Goal: Task Accomplishment & Management: Manage account settings

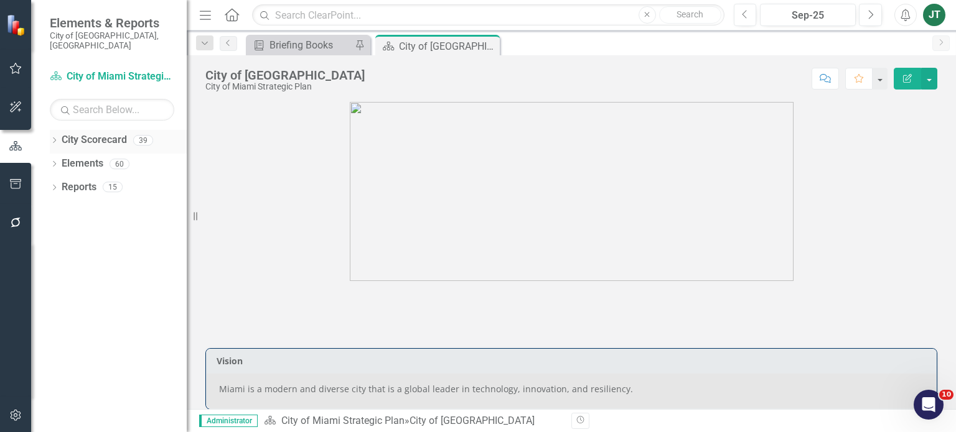
click at [55, 138] on icon "Dropdown" at bounding box center [54, 141] width 9 height 7
click at [60, 183] on icon "Dropdown" at bounding box center [60, 186] width 9 height 7
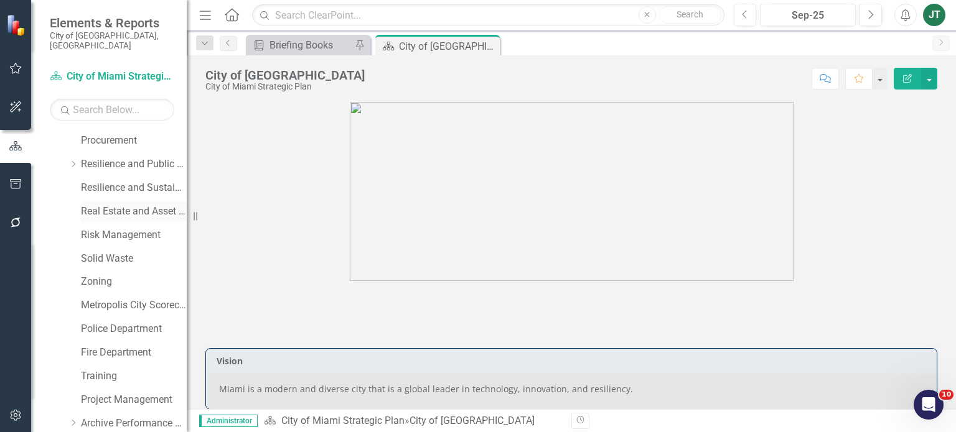
scroll to position [567, 0]
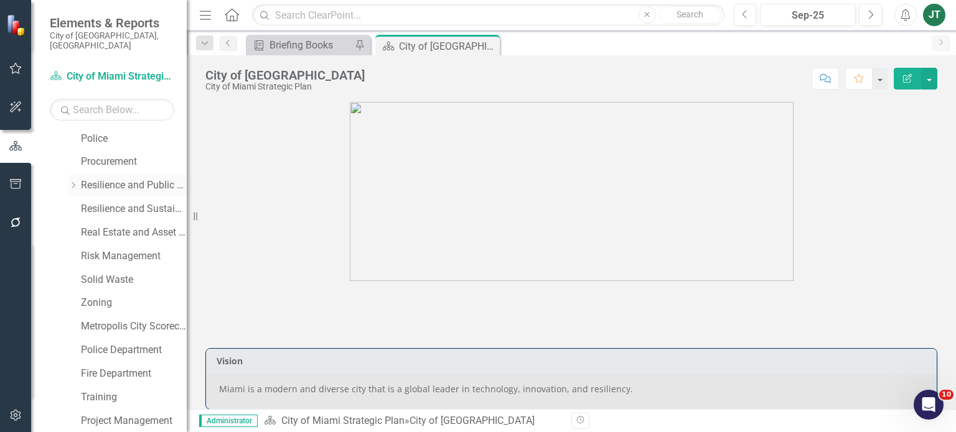
click at [134, 179] on link "Resilience and Public Works" at bounding box center [134, 186] width 106 height 14
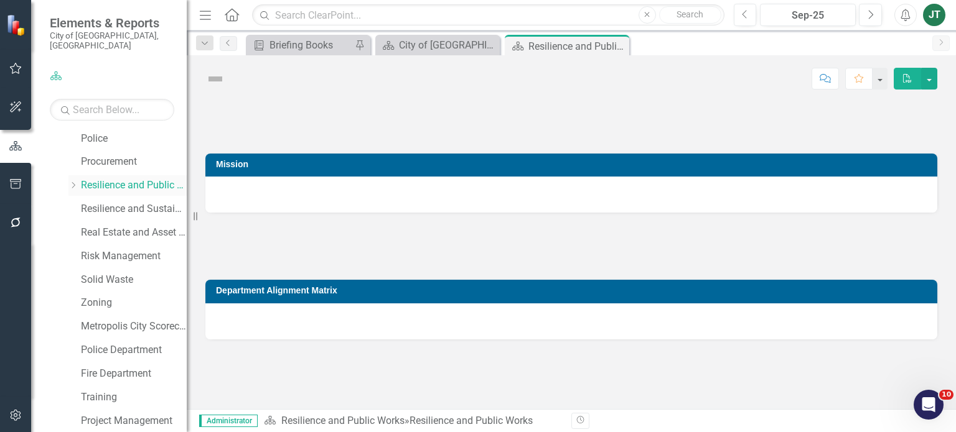
click at [73, 182] on icon at bounding box center [73, 185] width 3 height 6
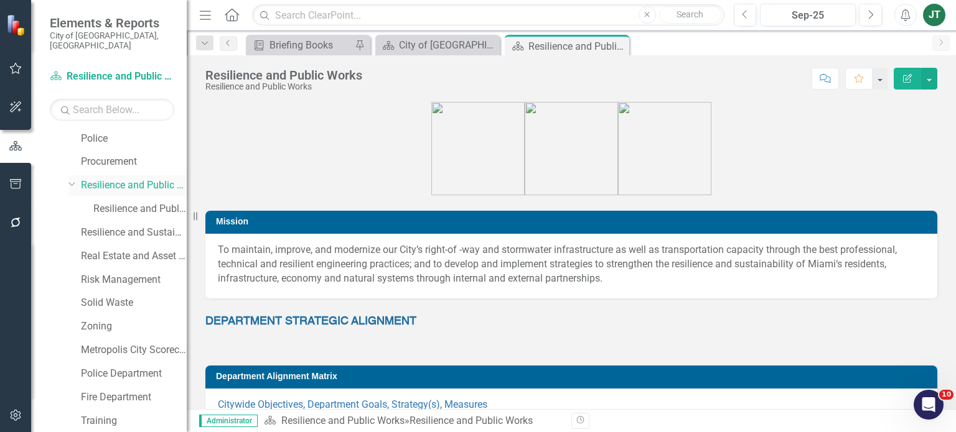
click at [70, 179] on icon "Dropdown" at bounding box center [71, 183] width 7 height 9
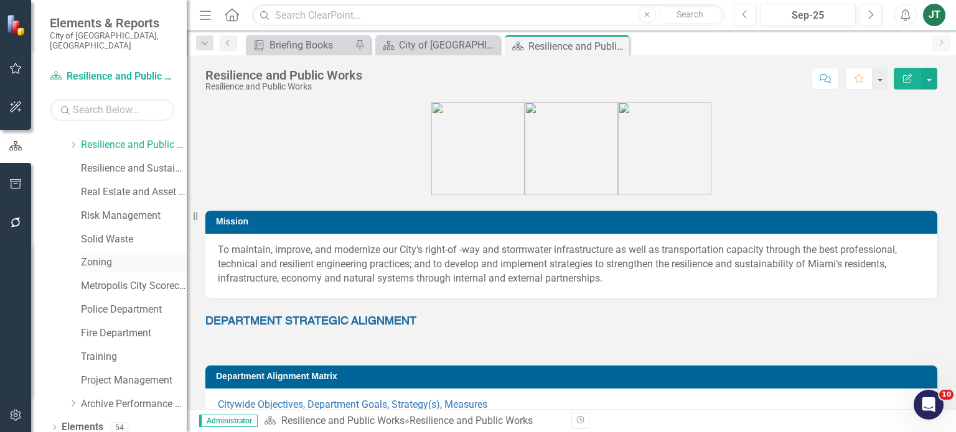
scroll to position [629, 0]
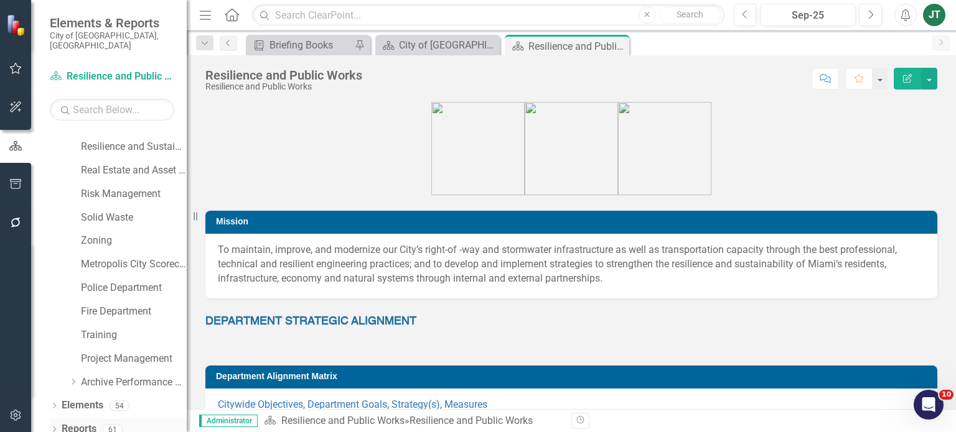
click at [75, 422] on link "Reports" at bounding box center [79, 429] width 35 height 14
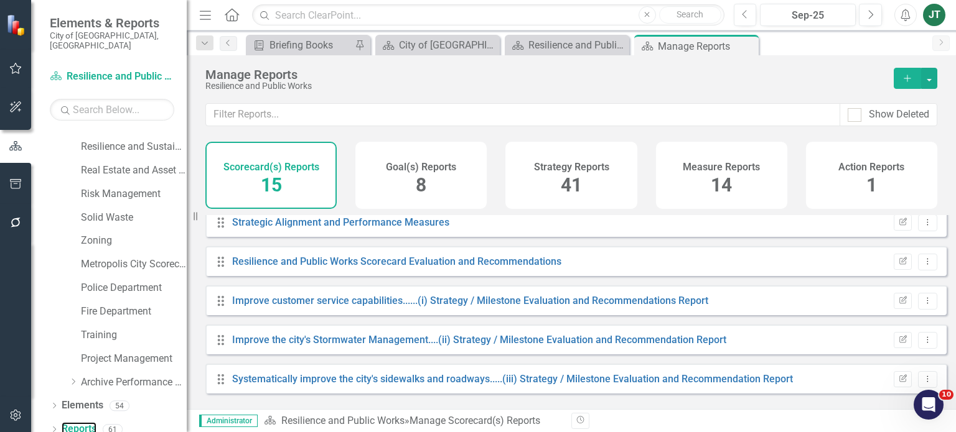
scroll to position [249, 0]
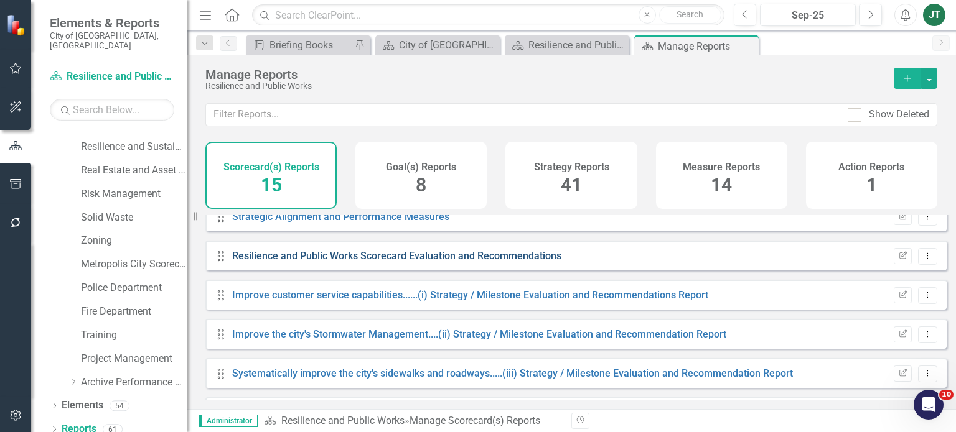
click at [392, 262] on link "Resilience and Public Works Scorecard Evaluation and Recommendations" at bounding box center [396, 256] width 329 height 12
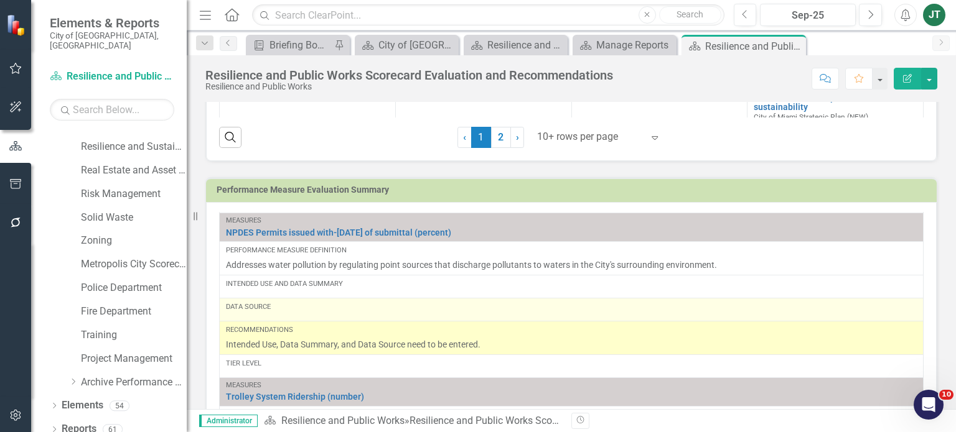
scroll to position [1416, 0]
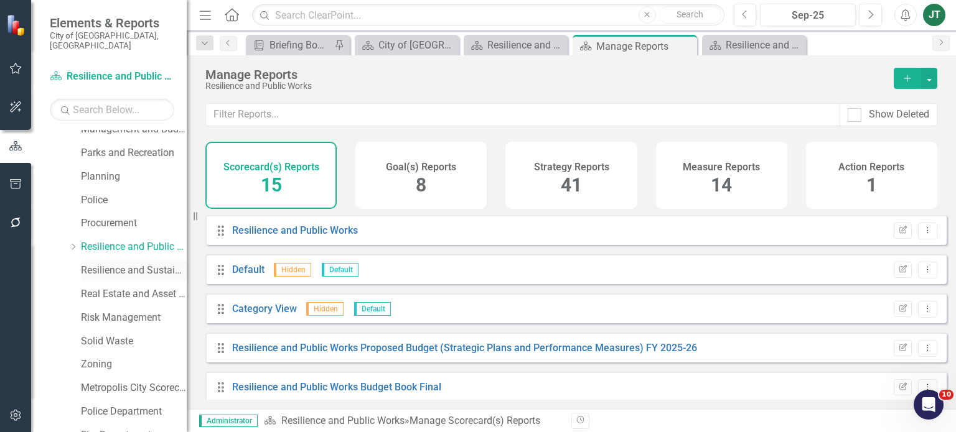
scroll to position [505, 0]
click at [109, 288] on link "Real Estate and Asset Management" at bounding box center [134, 295] width 106 height 14
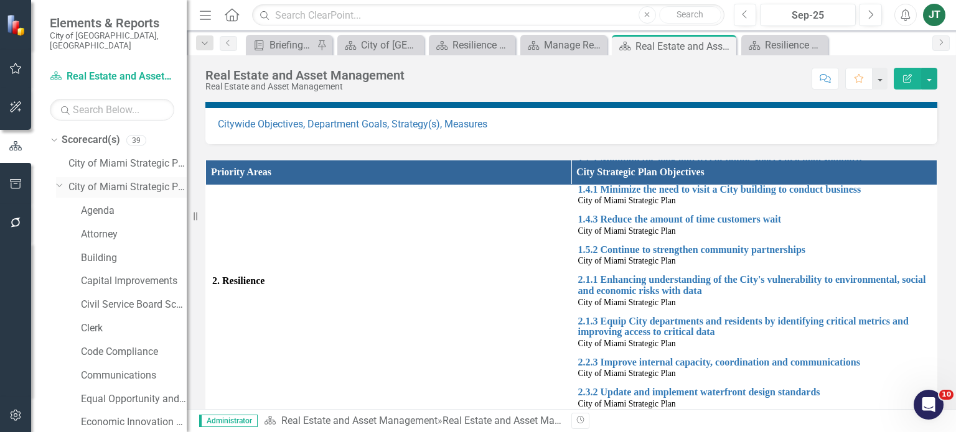
click at [62, 180] on icon "Dropdown" at bounding box center [59, 184] width 7 height 9
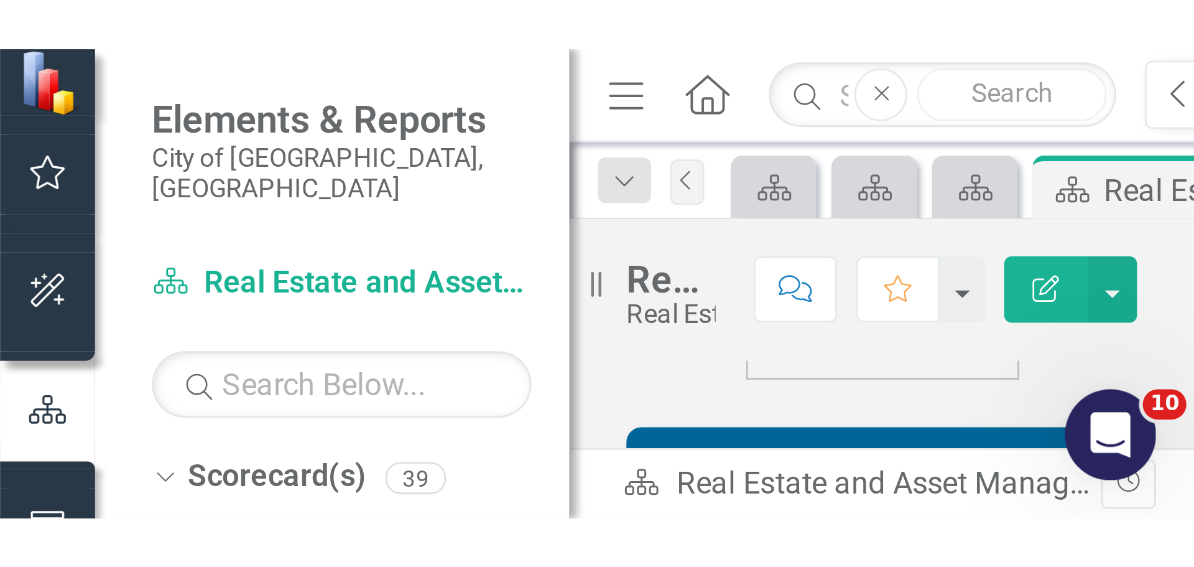
scroll to position [248, 0]
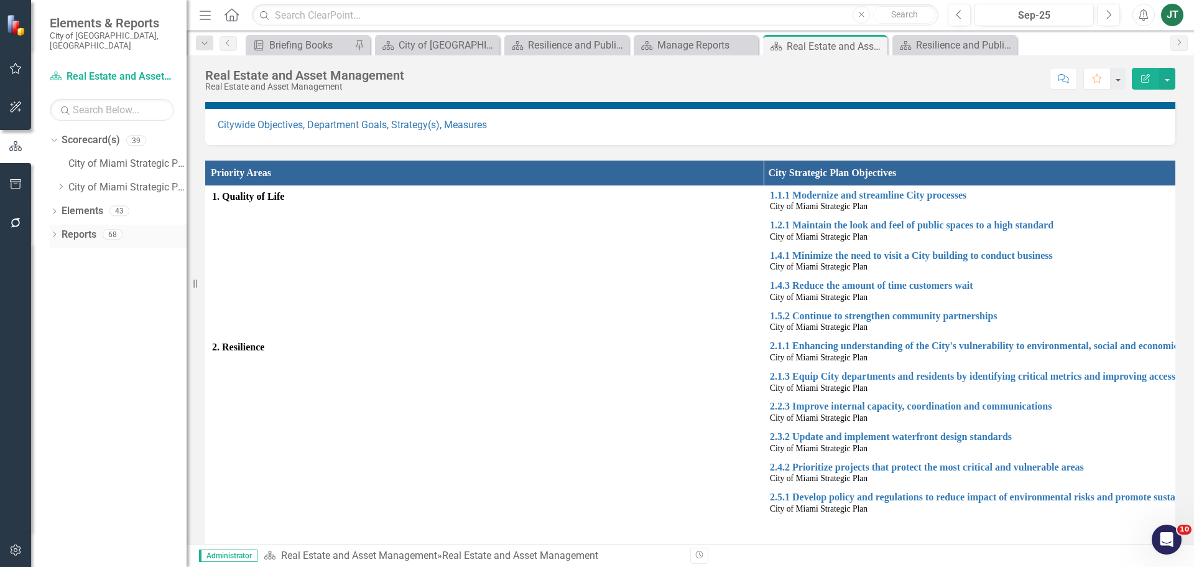
click at [71, 228] on link "Reports" at bounding box center [79, 235] width 35 height 14
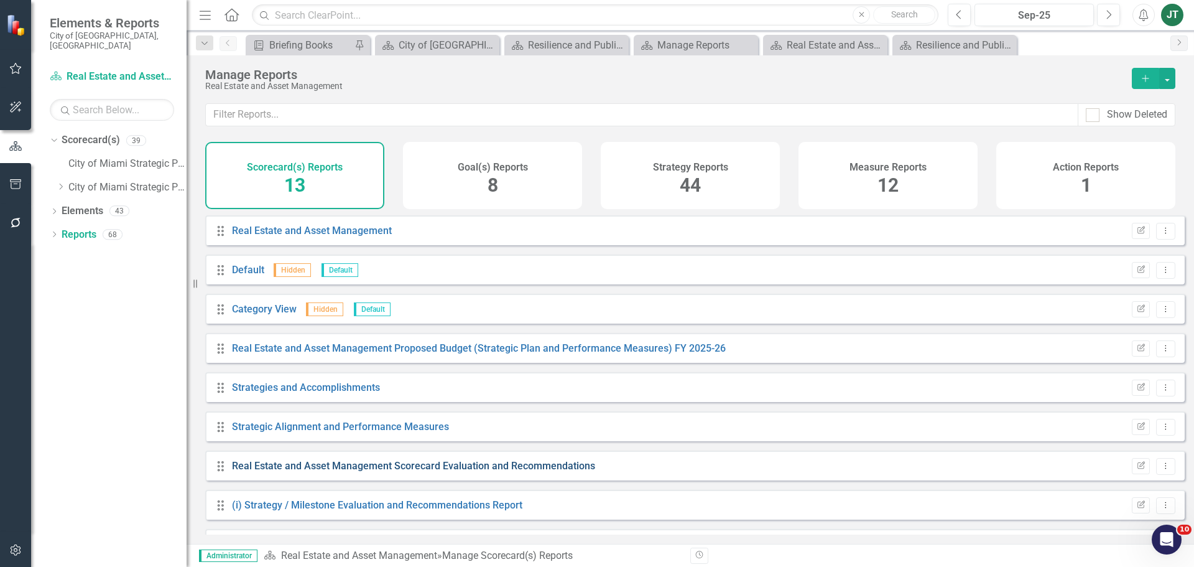
click at [447, 432] on link "Real Estate and Asset Management Scorecard Evaluation and Recommendations" at bounding box center [413, 466] width 363 height 12
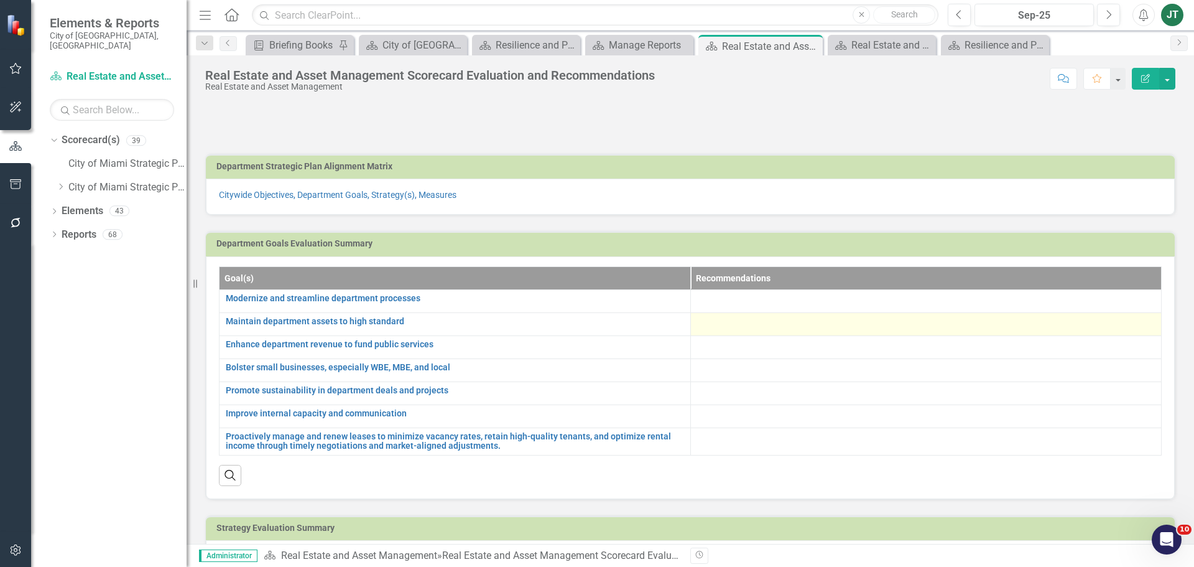
scroll to position [62, 0]
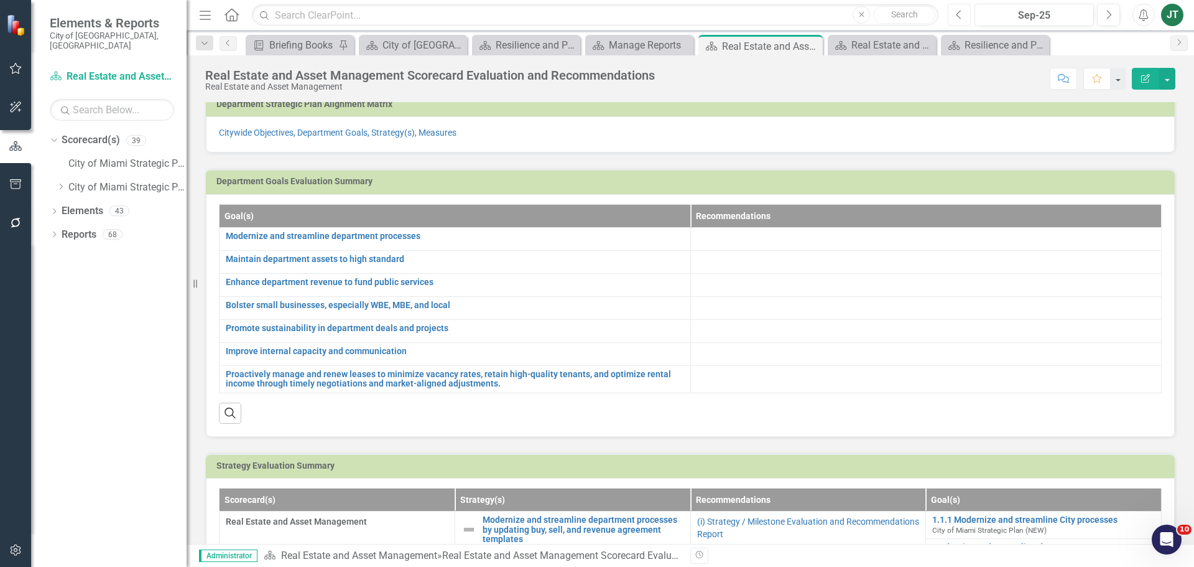
click at [955, 14] on icon "Previous" at bounding box center [959, 14] width 7 height 11
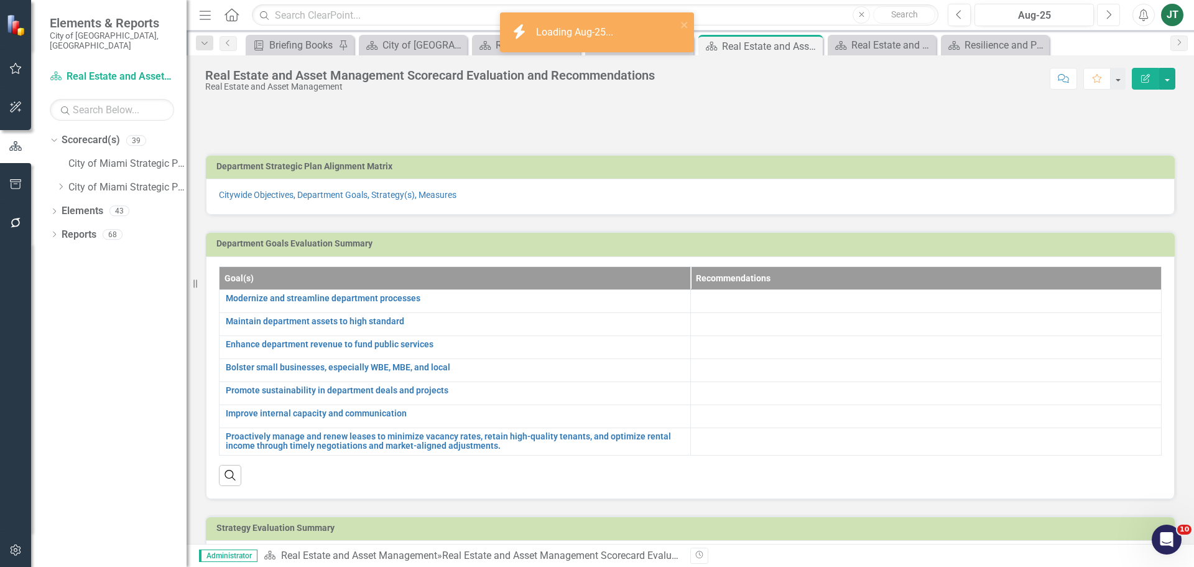
click at [955, 9] on button "Next" at bounding box center [1108, 15] width 23 height 22
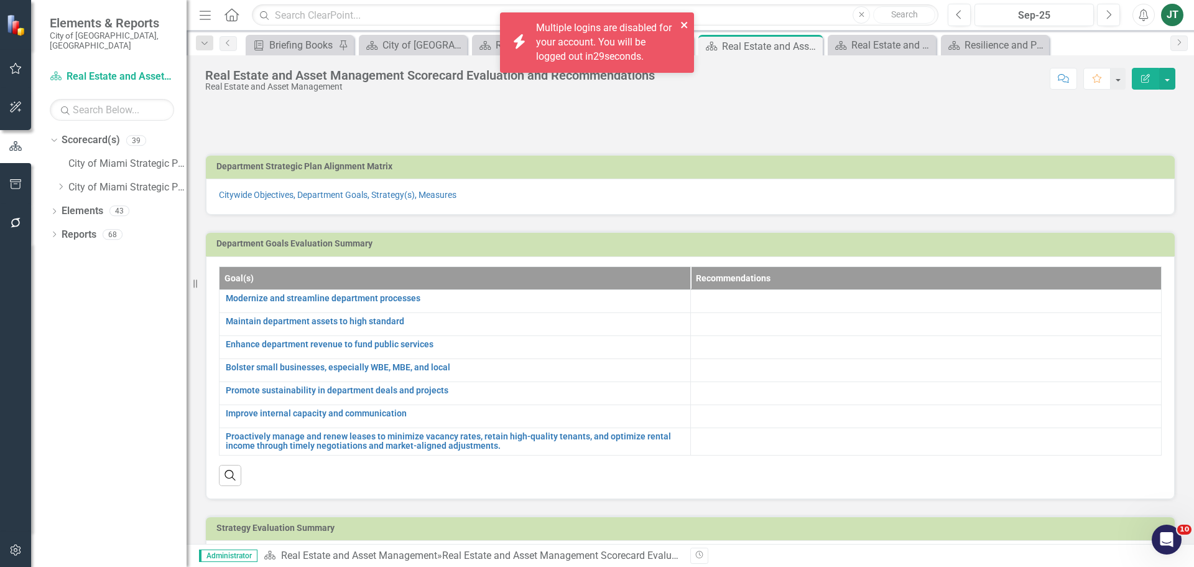
click at [685, 27] on icon "close" at bounding box center [685, 25] width 9 height 10
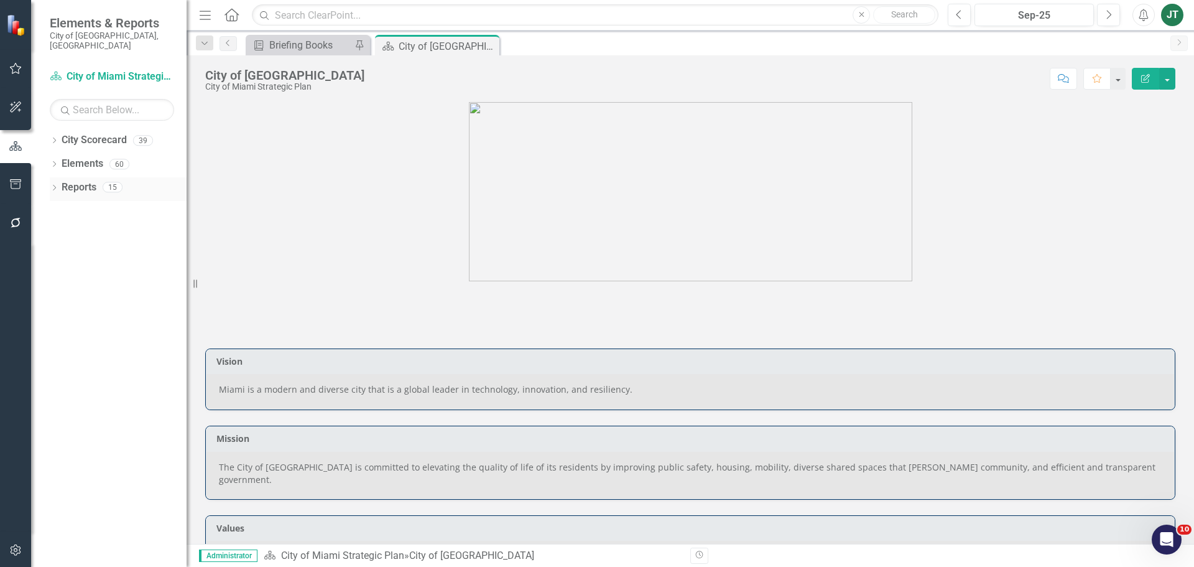
click at [55, 185] on icon "Dropdown" at bounding box center [54, 188] width 9 height 7
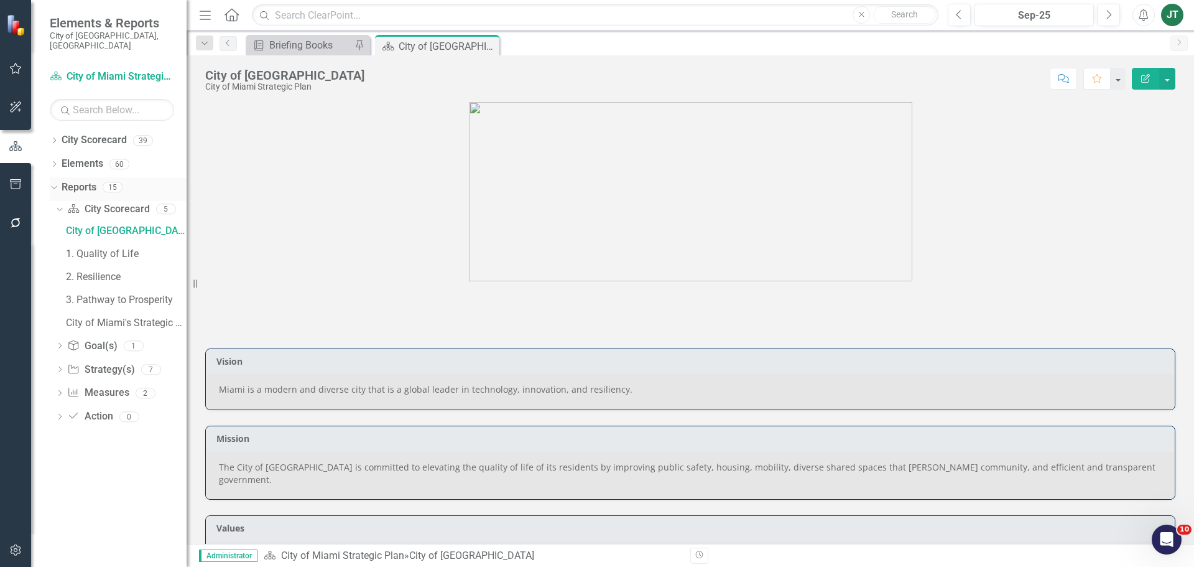
click at [52, 182] on icon "Dropdown" at bounding box center [52, 186] width 7 height 9
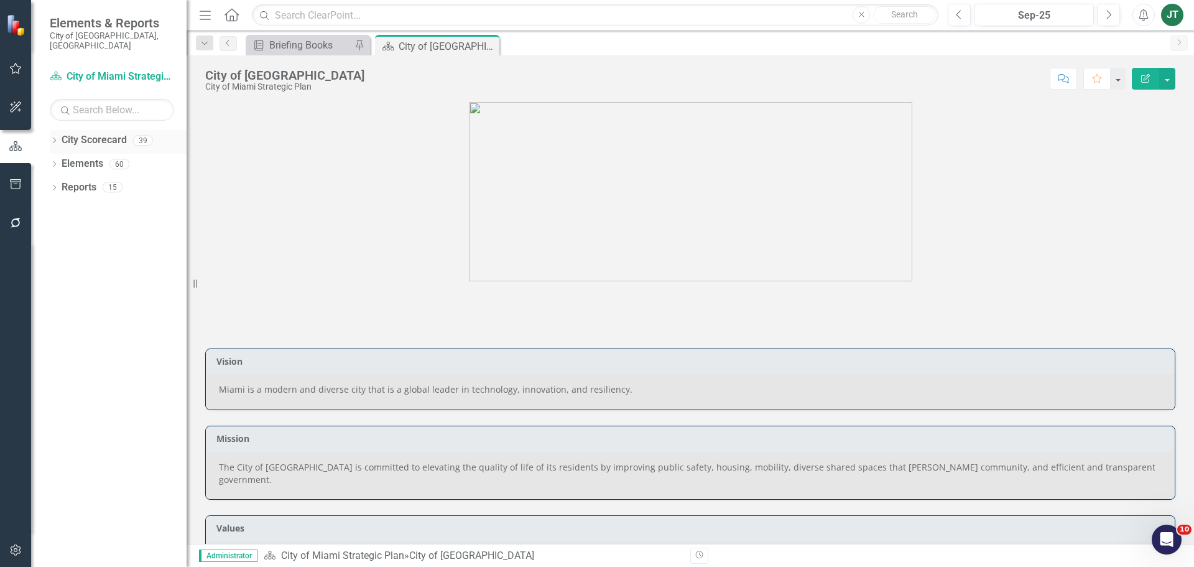
click at [55, 137] on icon at bounding box center [54, 140] width 3 height 6
click at [59, 183] on icon "Dropdown" at bounding box center [60, 186] width 9 height 7
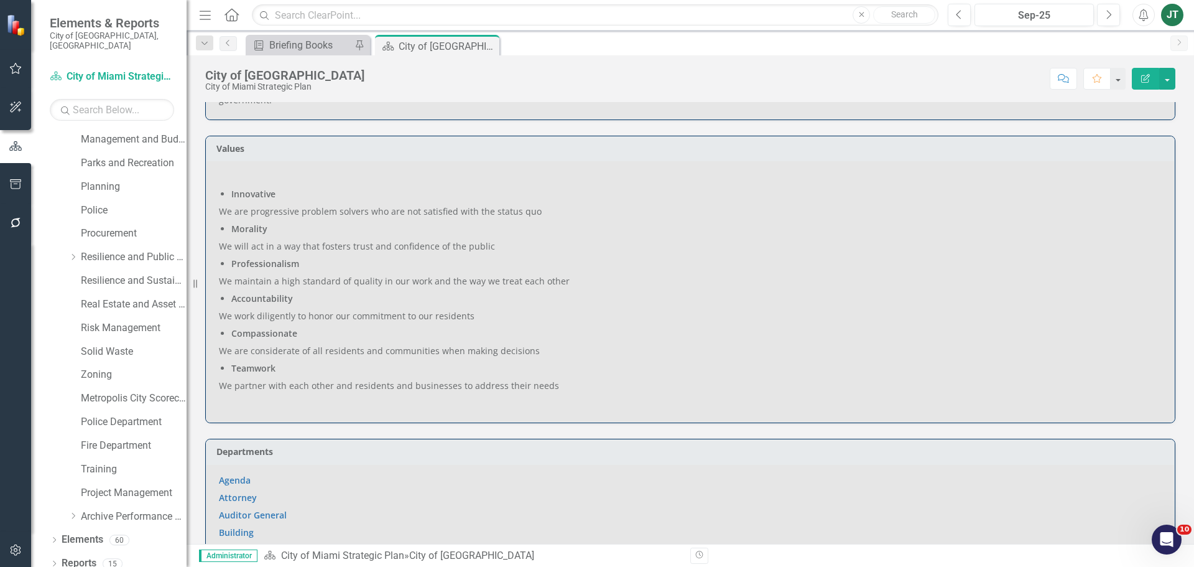
scroll to position [311, 0]
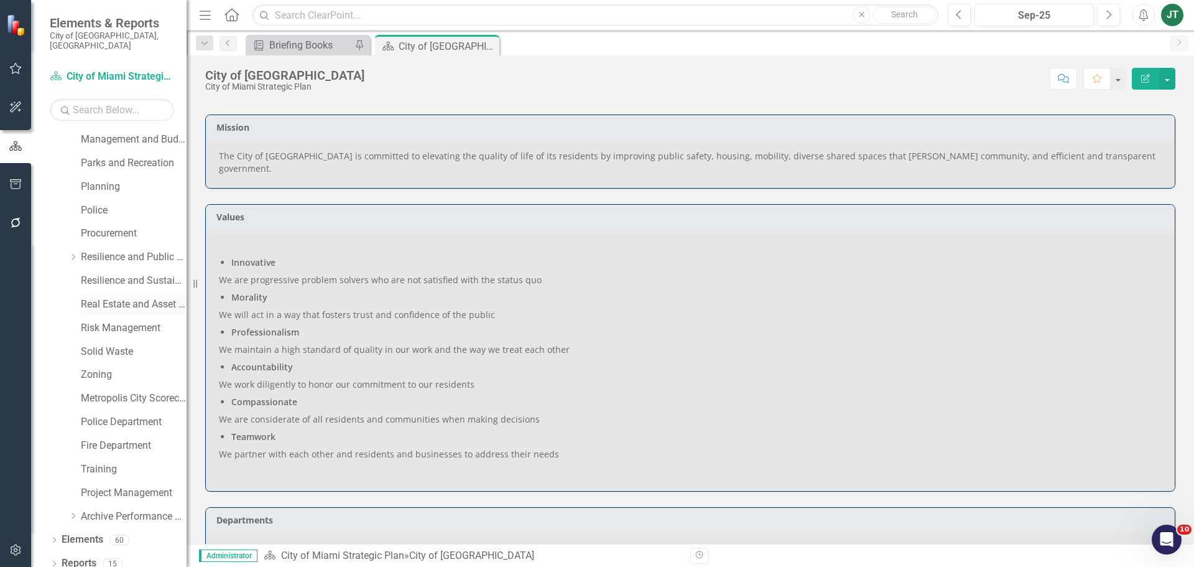
click at [118, 297] on link "Real Estate and Asset Management" at bounding box center [134, 304] width 106 height 14
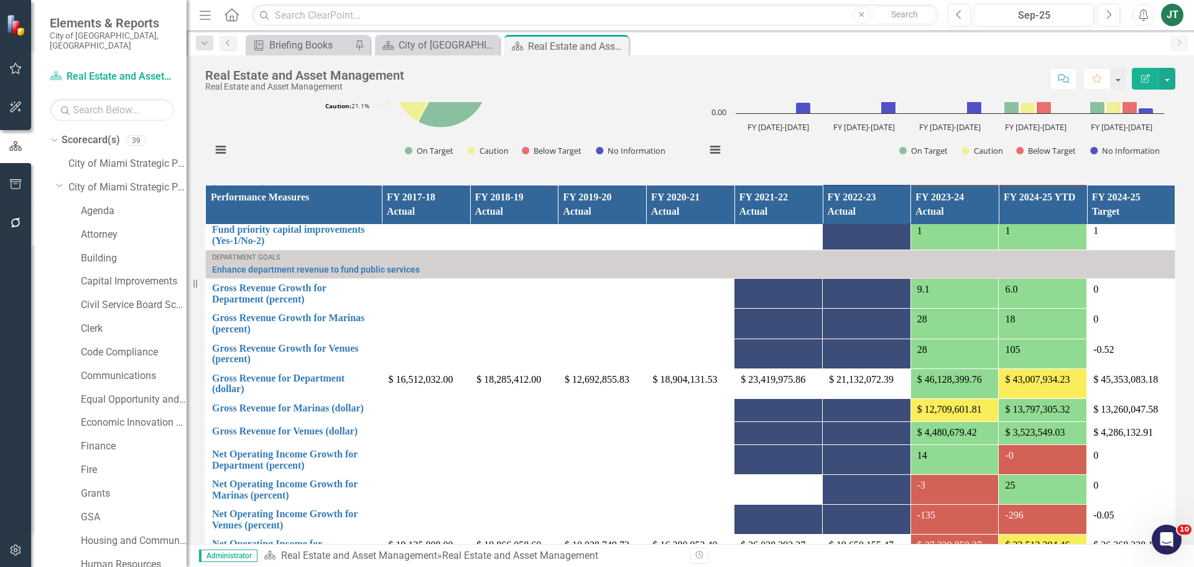
click at [54, 174] on div "Dropdown Scorecard(s) 39 City of Miami Strategic Plan Dropdown City of Miami St…" at bounding box center [118, 577] width 137 height 895
click at [60, 180] on icon "Dropdown" at bounding box center [59, 184] width 7 height 9
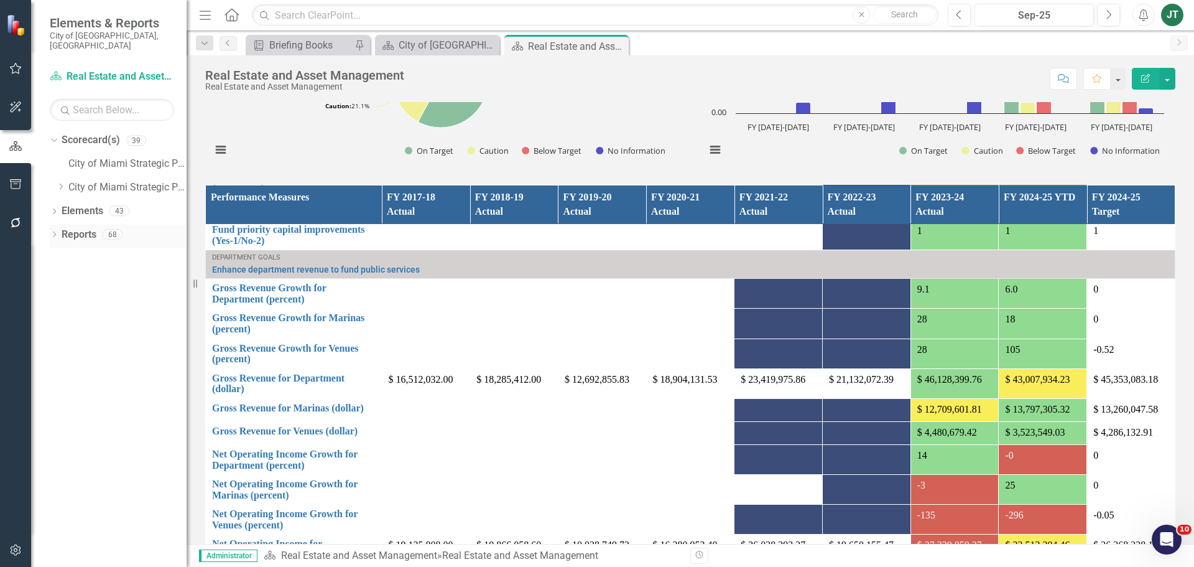
click at [54, 231] on div "Dropdown" at bounding box center [54, 236] width 9 height 11
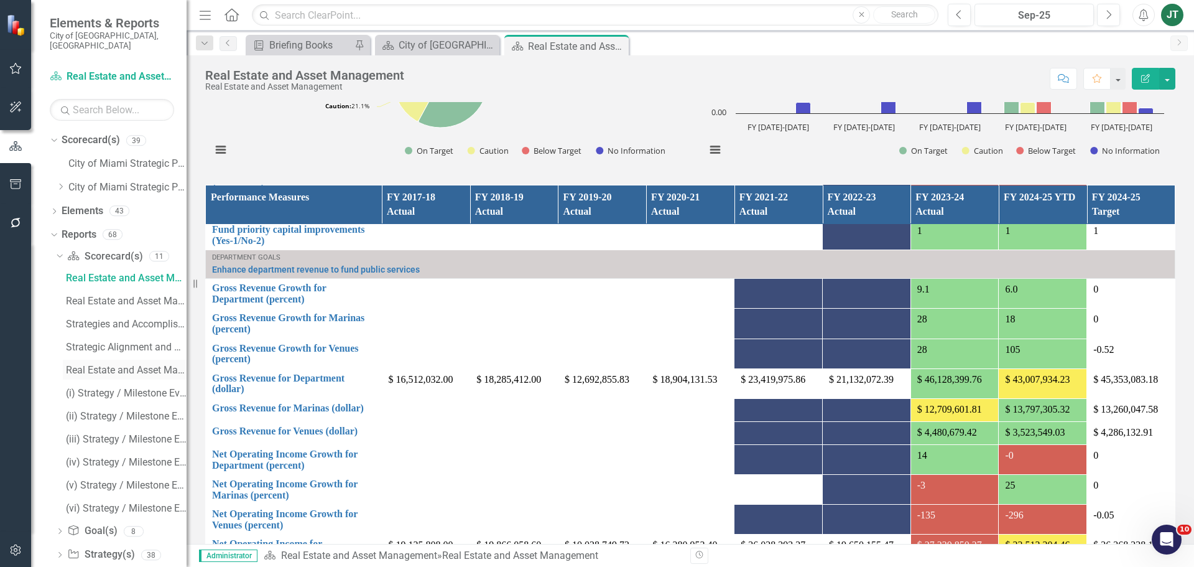
click at [137, 365] on div "Real Estate and Asset Management Scorecard Evaluation and Recommendations" at bounding box center [126, 370] width 121 height 11
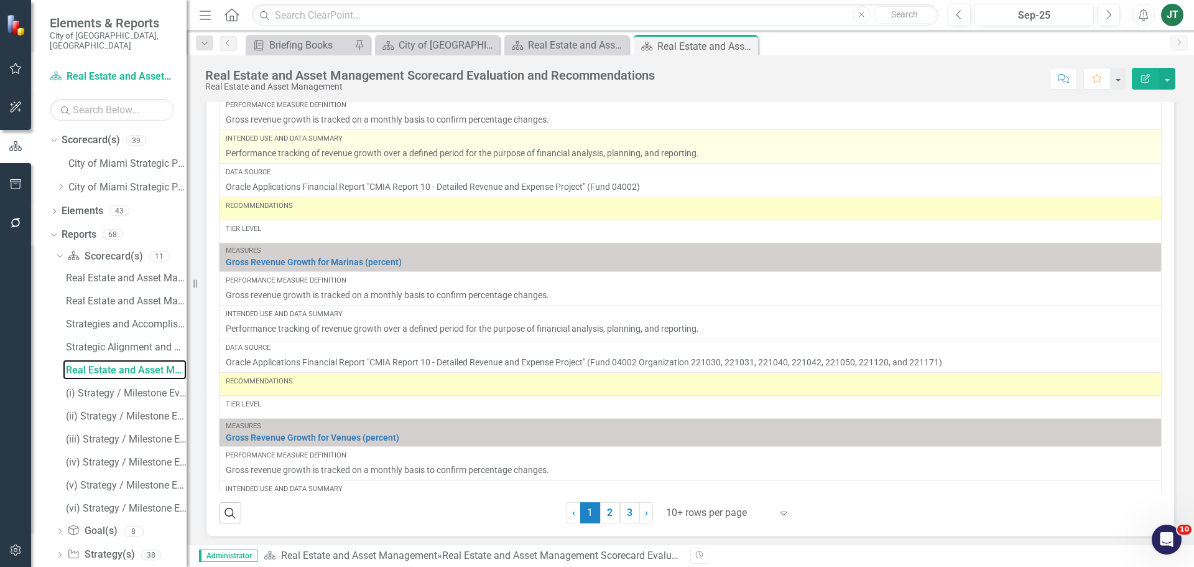
scroll to position [995, 0]
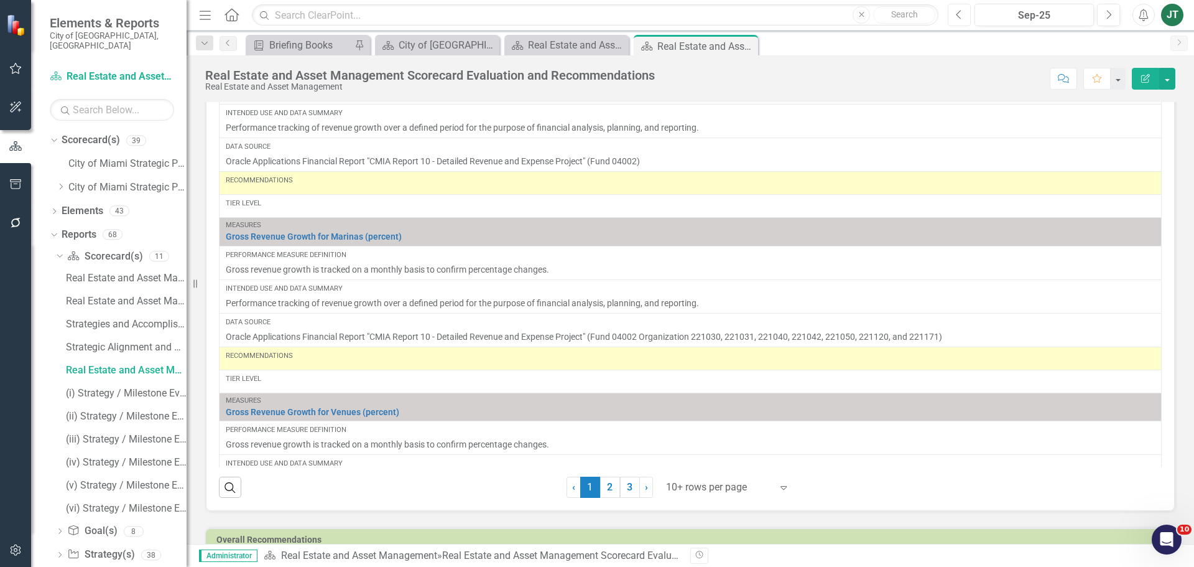
click at [958, 13] on icon "button" at bounding box center [959, 14] width 5 height 9
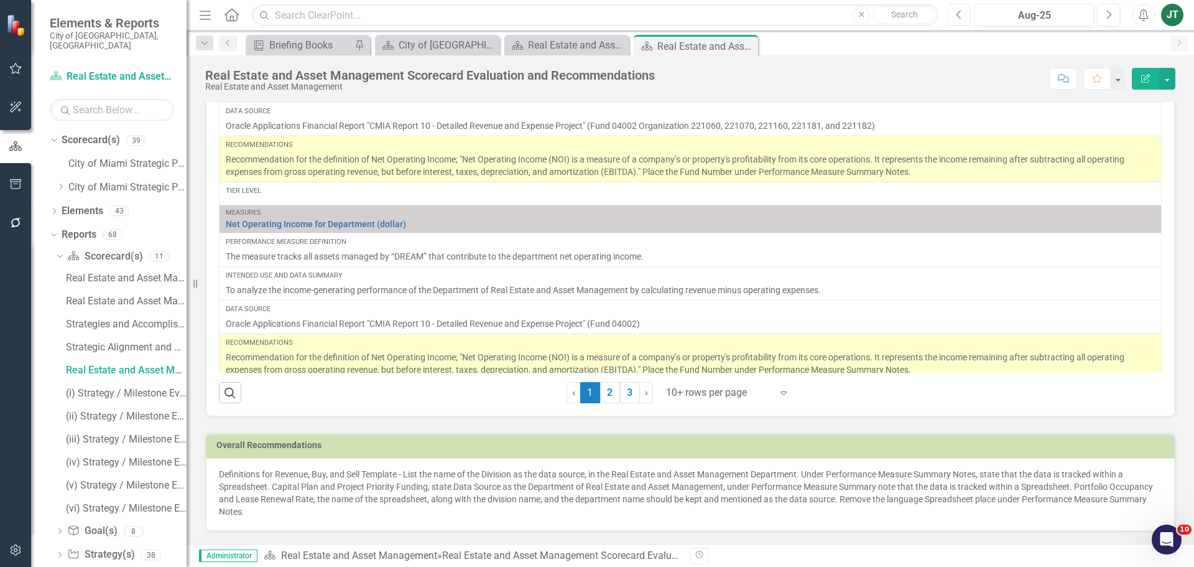
scroll to position [1558, 0]
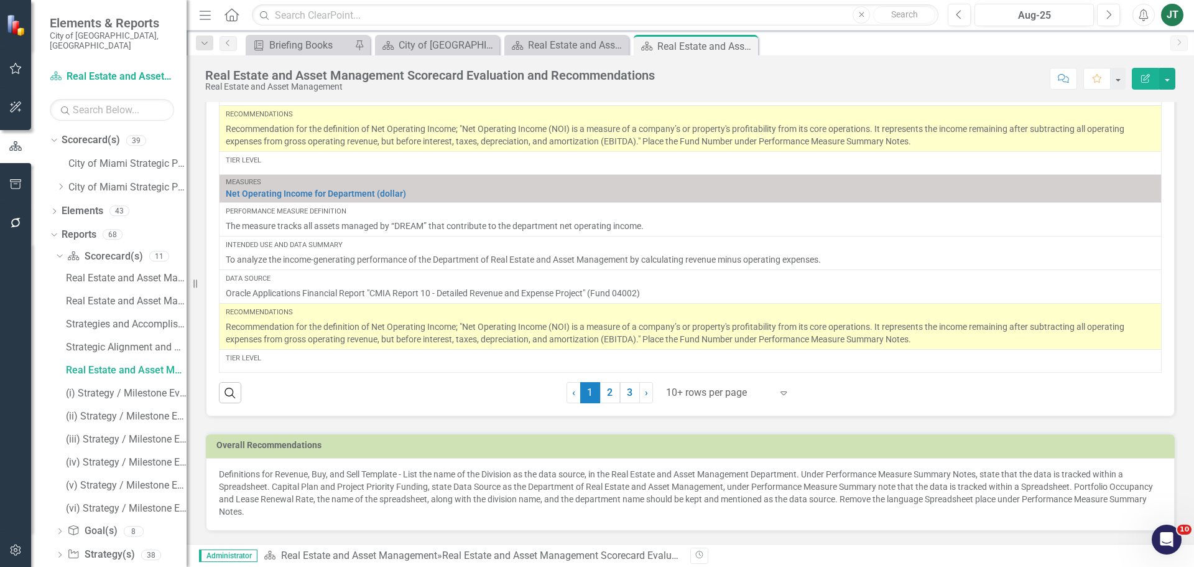
click at [340, 519] on div "Definitions for Revenue, Buy, and Sell Template - List the name of the Division…" at bounding box center [690, 494] width 969 height 73
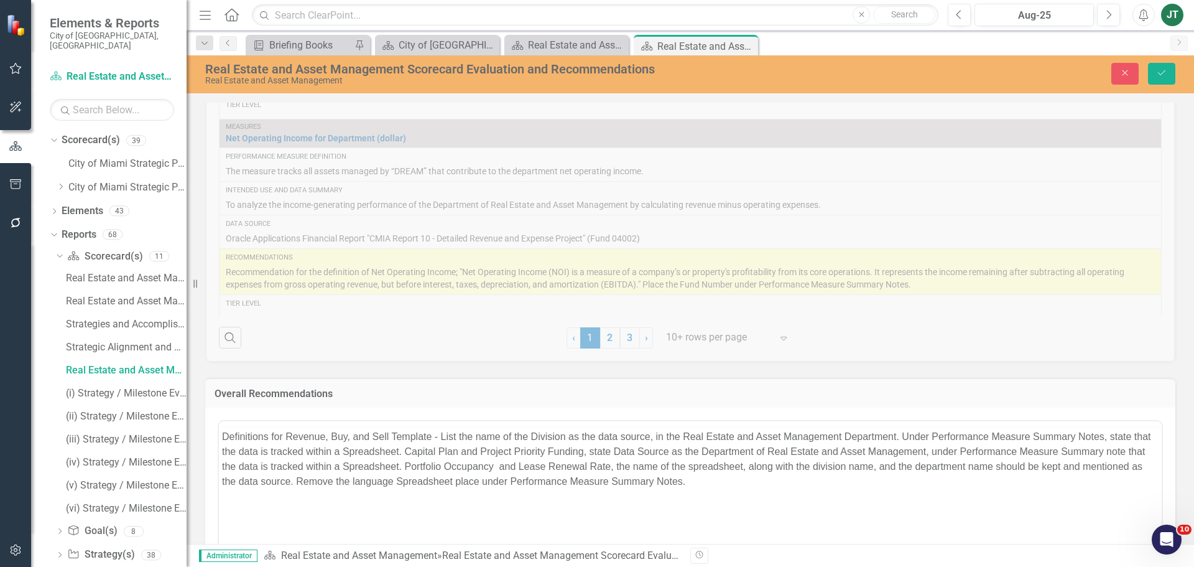
scroll to position [0, 0]
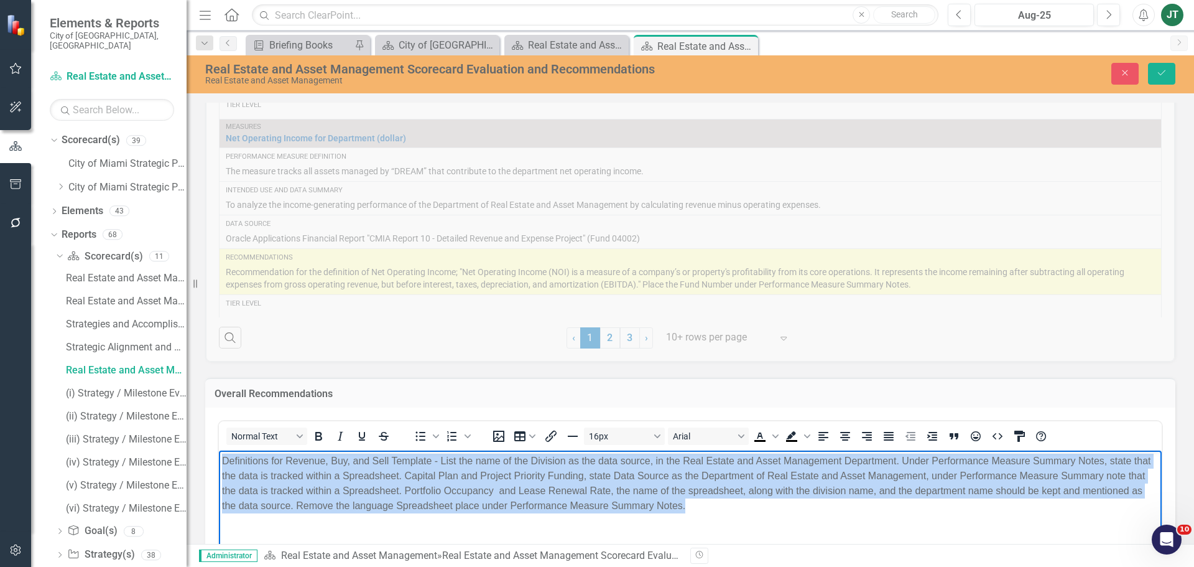
drag, startPoint x: 759, startPoint y: 515, endPoint x: 172, endPoint y: 419, distance: 594.5
click at [219, 450] on html "Definitions for Revenue, Buy, and Sell Template - List the name of the Division…" at bounding box center [690, 543] width 943 height 187
click at [891, 442] on icon "Justify" at bounding box center [889, 436] width 15 height 15
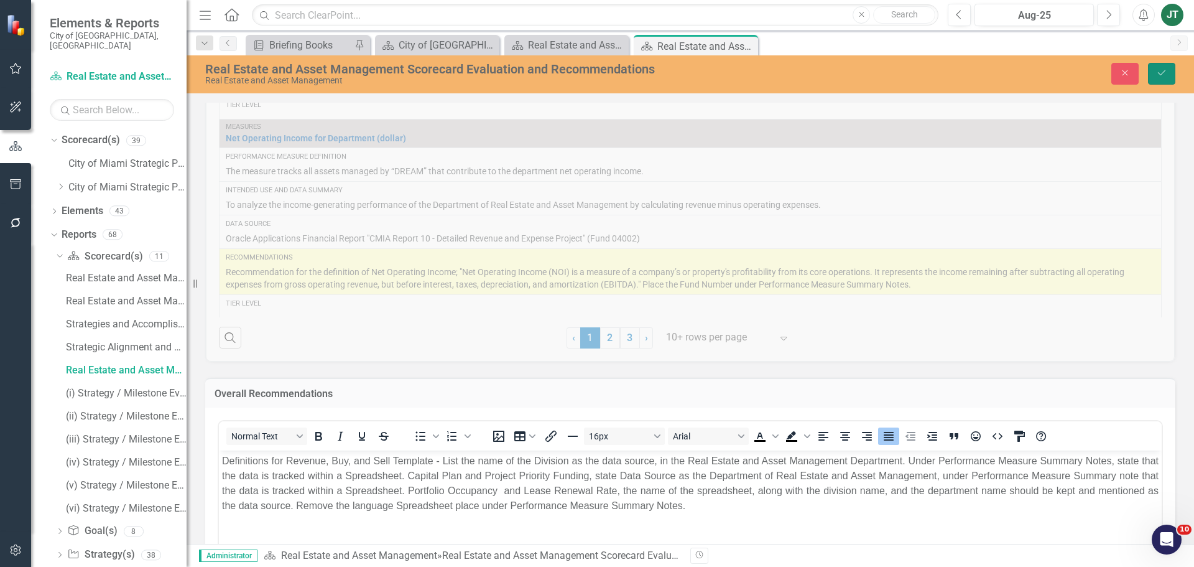
click at [1167, 77] on icon "Save" at bounding box center [1162, 72] width 11 height 9
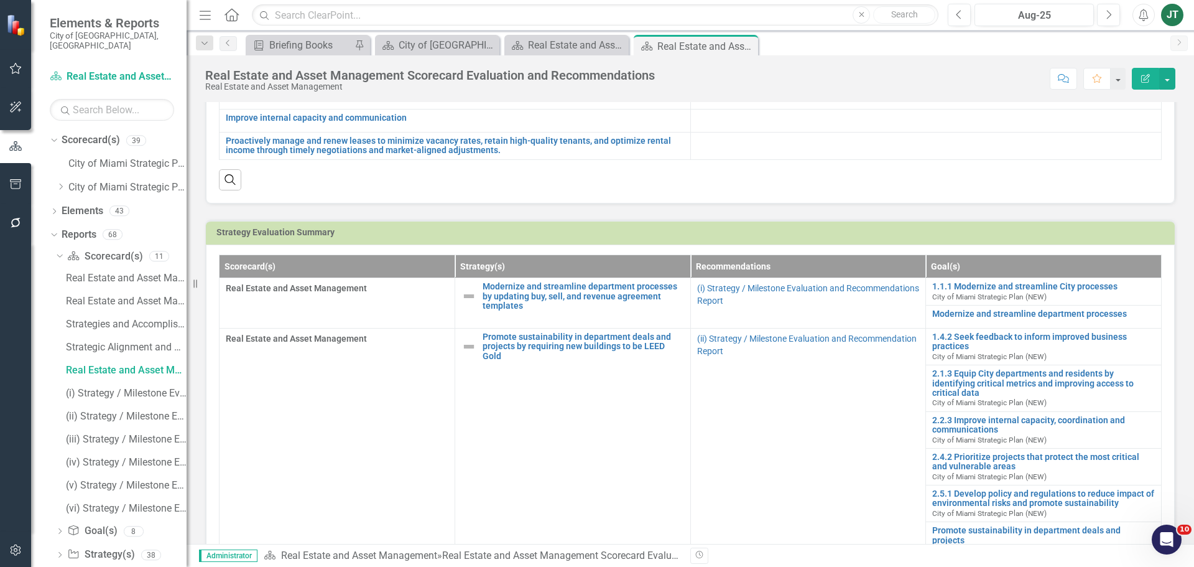
scroll to position [311, 0]
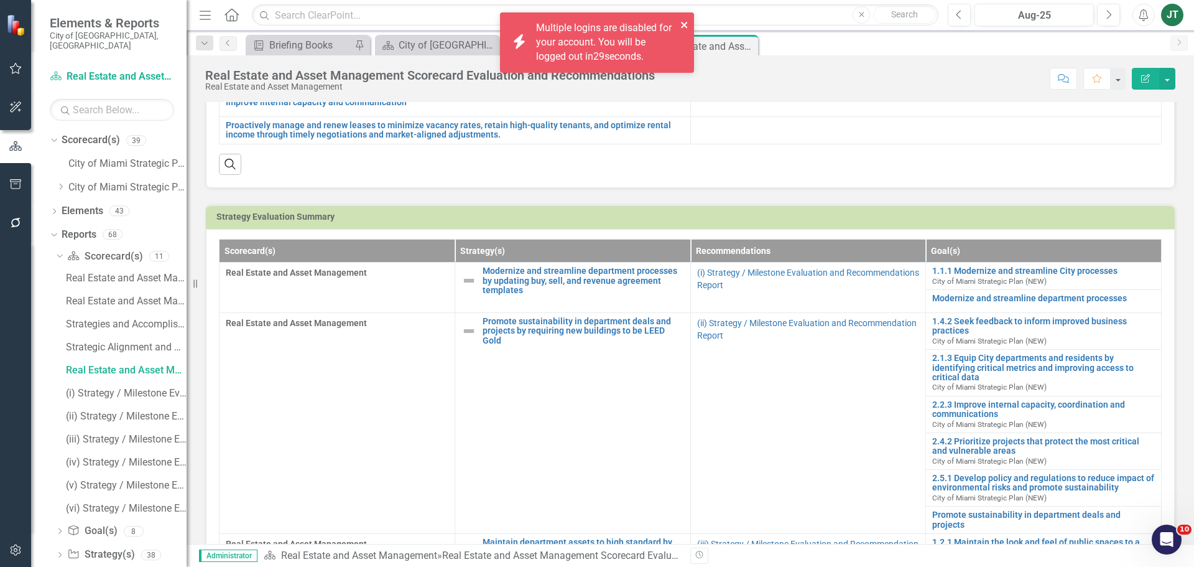
click at [681, 21] on icon "close" at bounding box center [685, 25] width 9 height 10
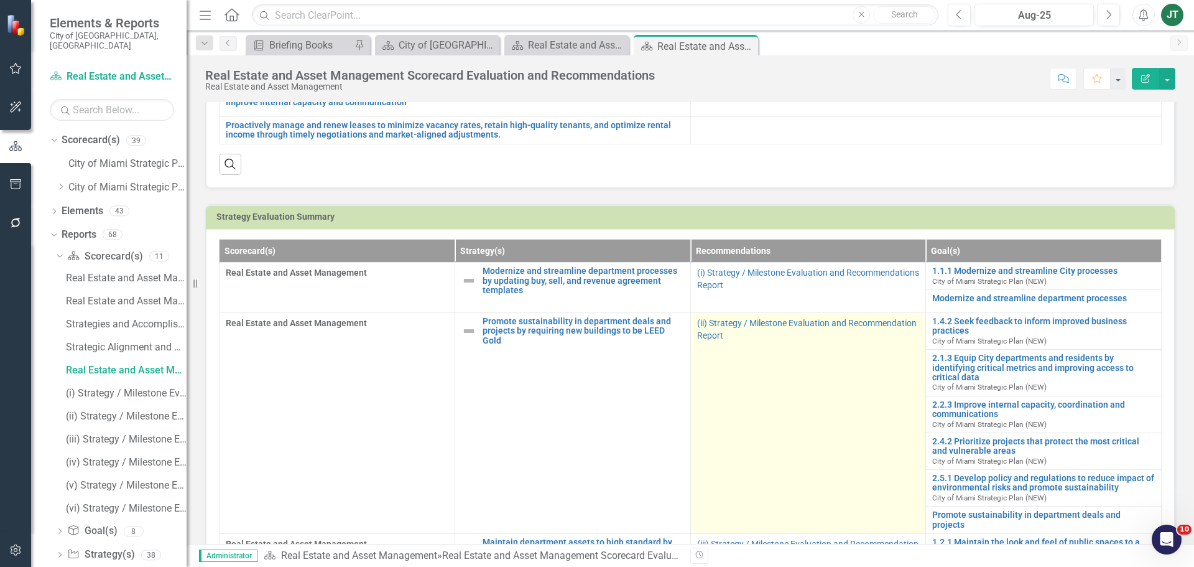
scroll to position [0, 0]
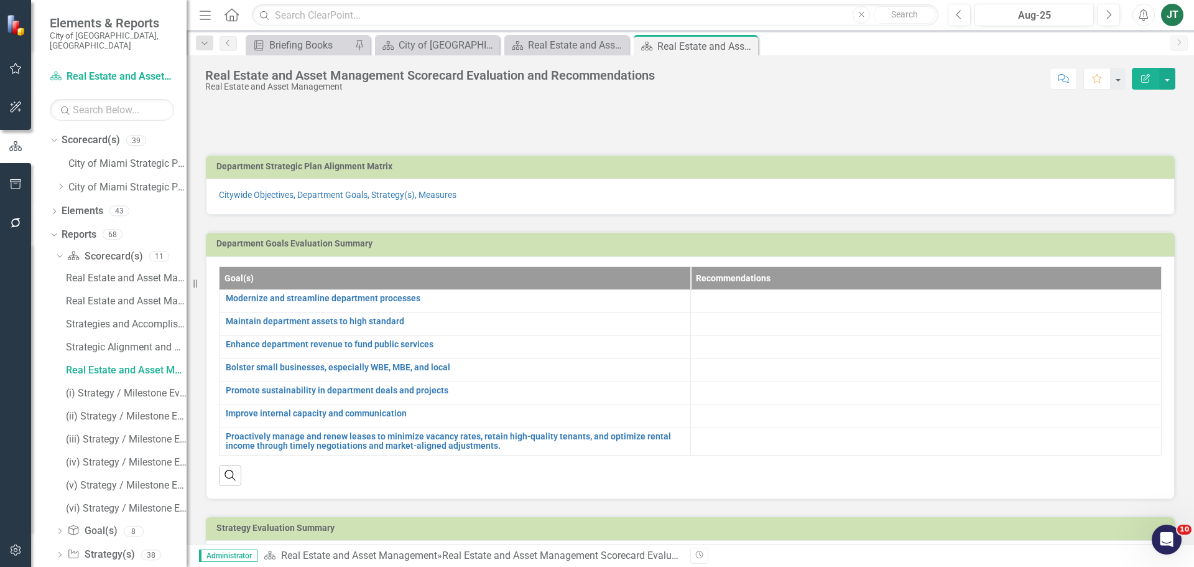
click at [733, 306] on div at bounding box center [926, 301] width 458 height 15
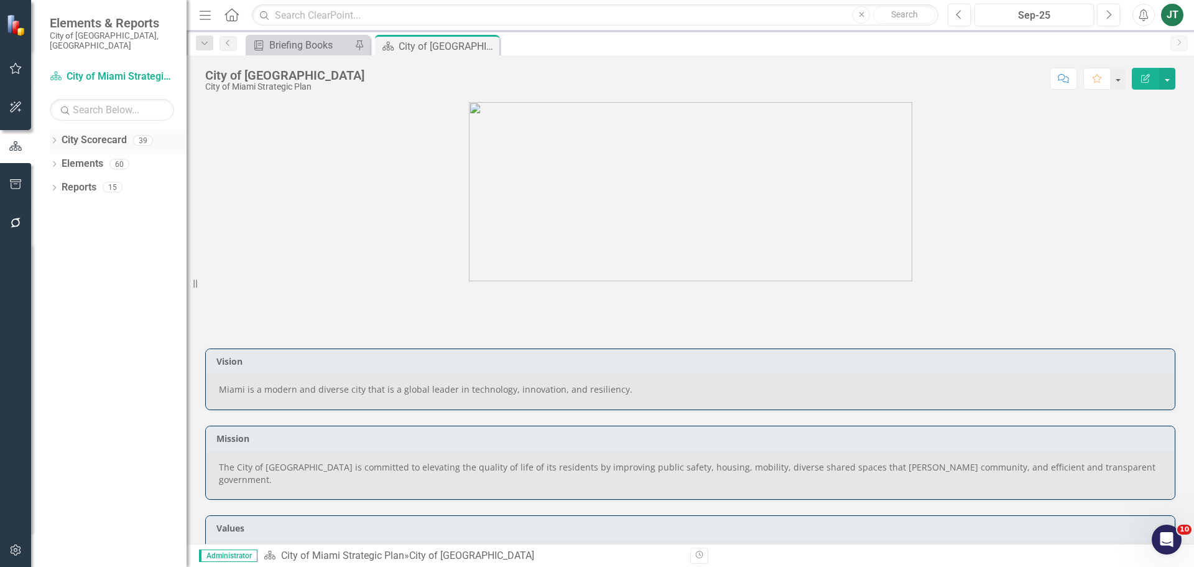
click at [55, 138] on icon "Dropdown" at bounding box center [54, 141] width 9 height 7
click at [55, 178] on div "Dropdown City Scorecard 39 City of Miami Strategic Plan Dropdown City of Miami …" at bounding box center [118, 165] width 137 height 71
click at [59, 183] on icon "Dropdown" at bounding box center [60, 186] width 9 height 7
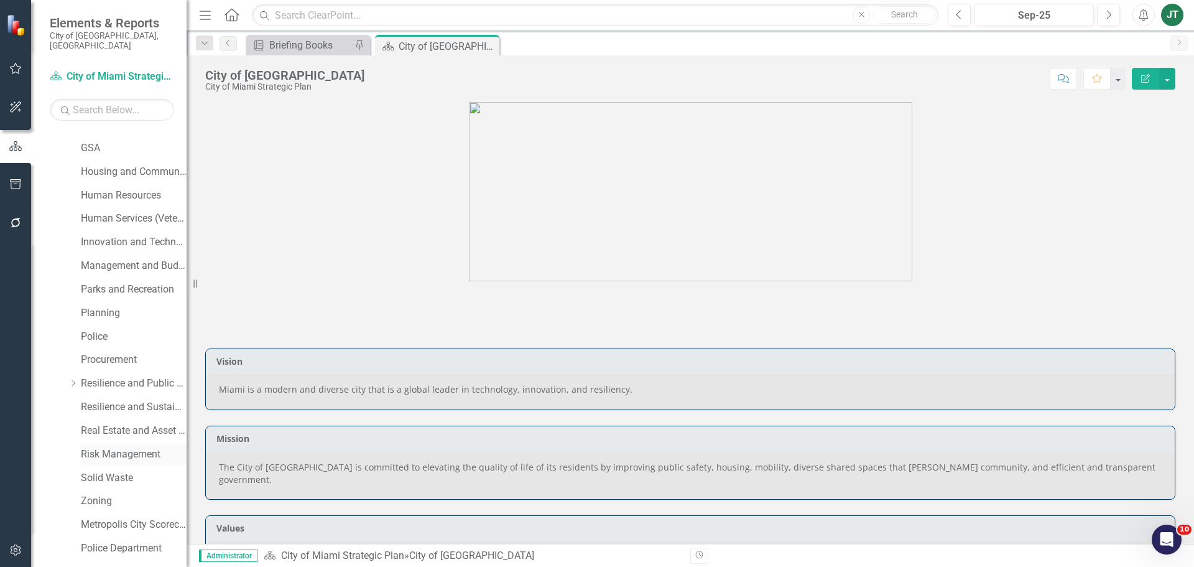
scroll to position [373, 0]
click at [113, 419] on link "Real Estate and Asset Management" at bounding box center [134, 426] width 106 height 14
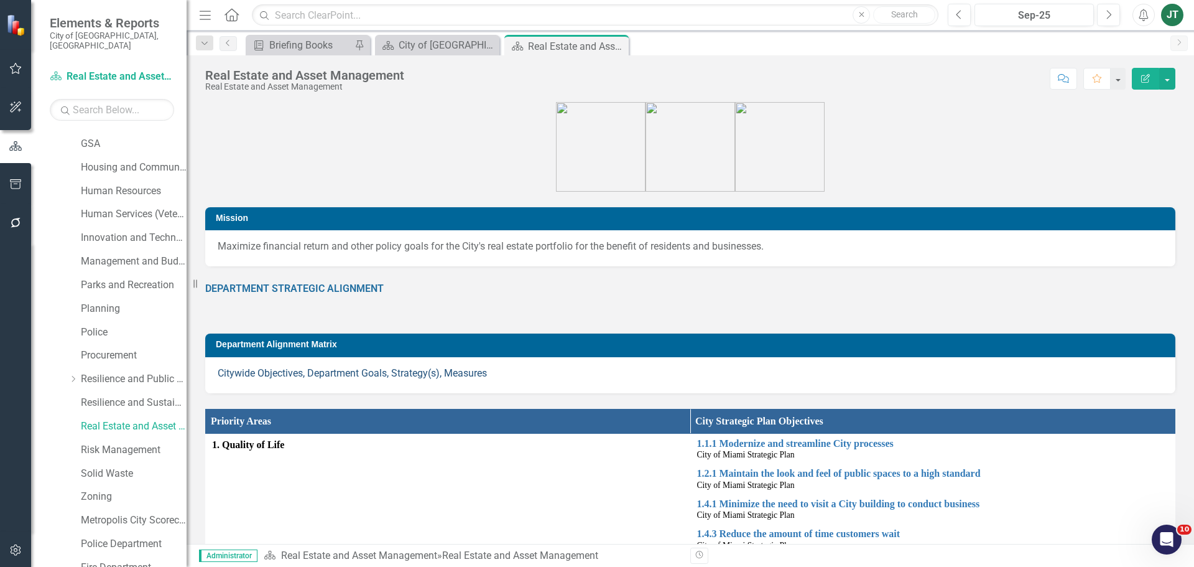
click at [277, 373] on link "Citywide Objectives, Department Goals, Strategy(s), Measures" at bounding box center [352, 373] width 269 height 12
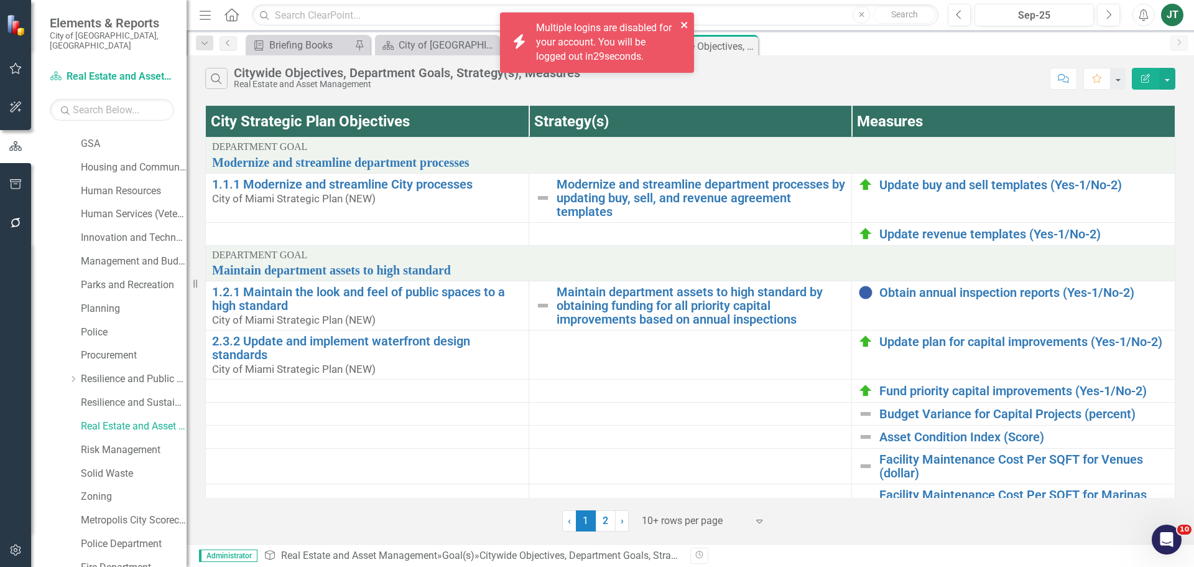
click at [684, 22] on icon "close" at bounding box center [685, 25] width 9 height 10
click at [686, 22] on icon "close" at bounding box center [685, 25] width 9 height 10
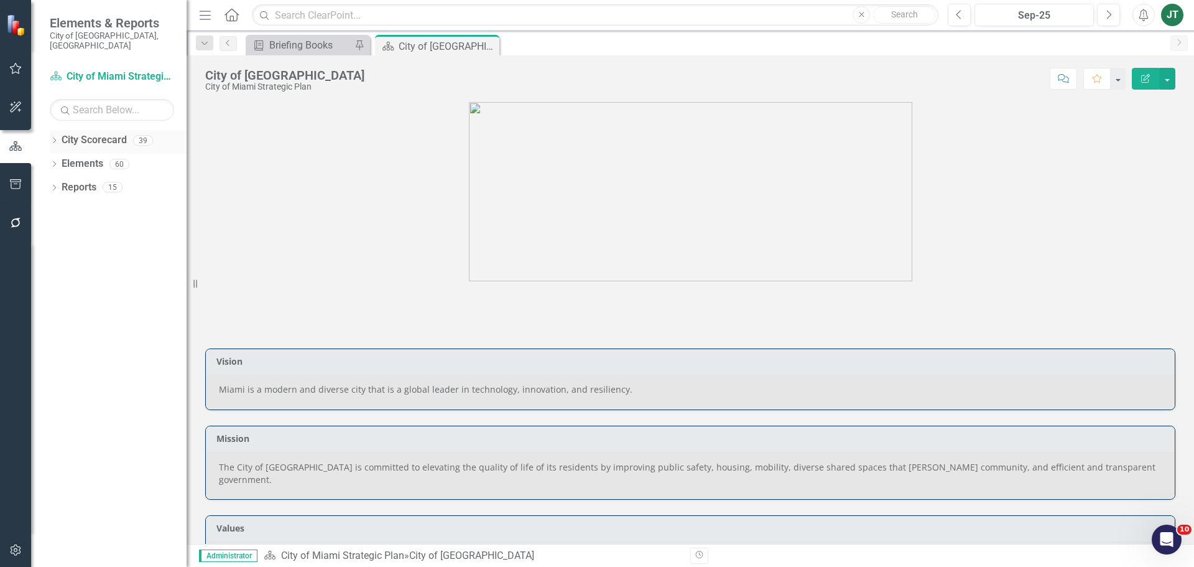
click at [54, 137] on icon at bounding box center [54, 140] width 3 height 6
click at [63, 182] on div "Dropdown" at bounding box center [60, 187] width 9 height 11
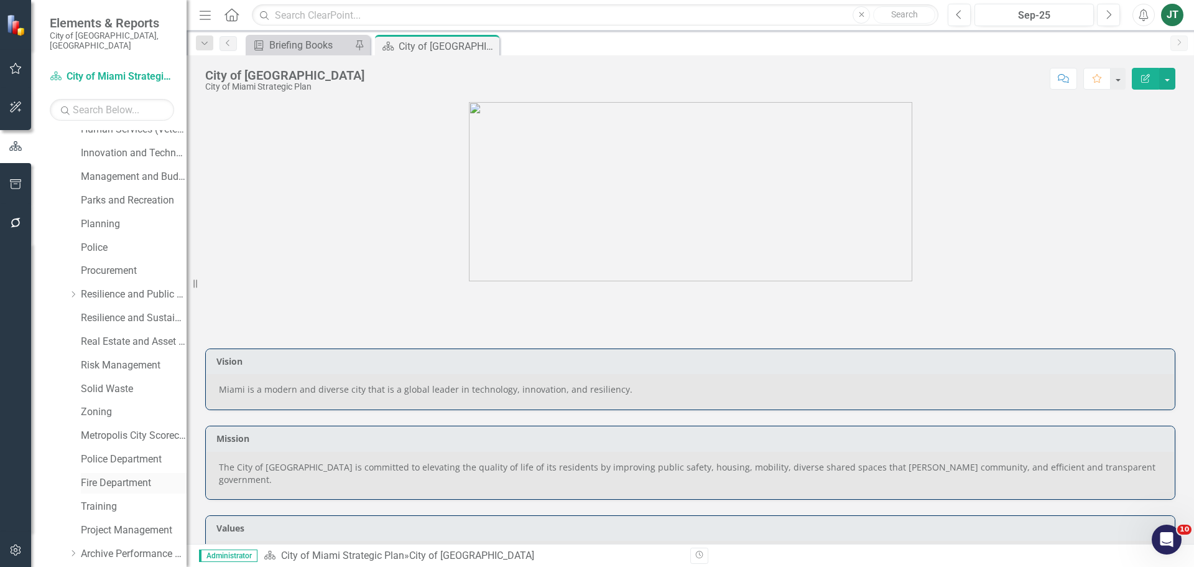
scroll to position [495, 0]
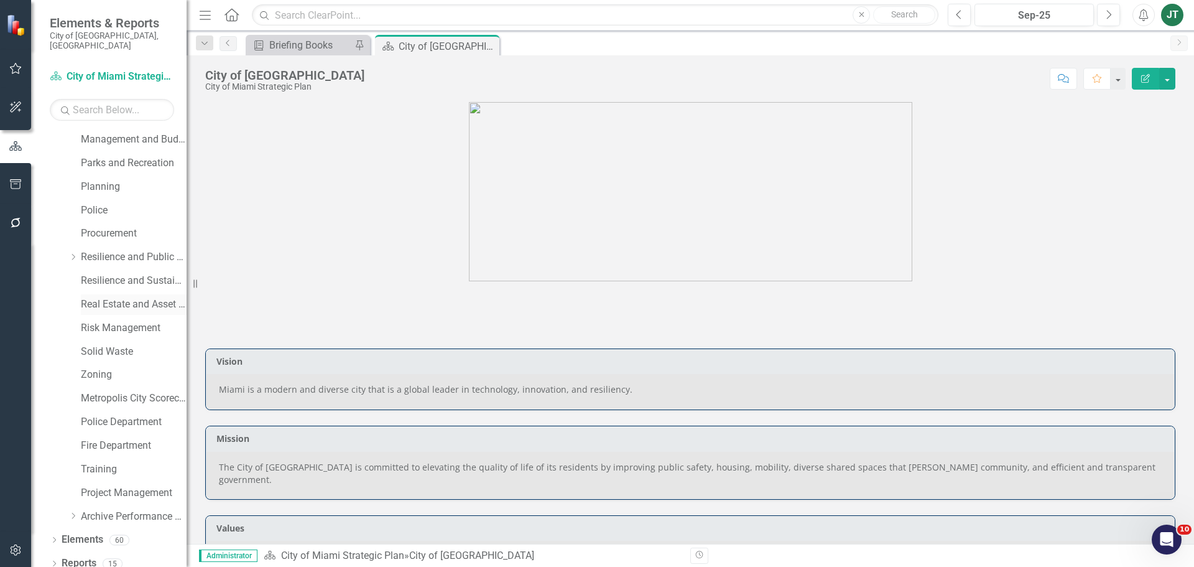
click at [121, 297] on link "Real Estate and Asset Management" at bounding box center [134, 304] width 106 height 14
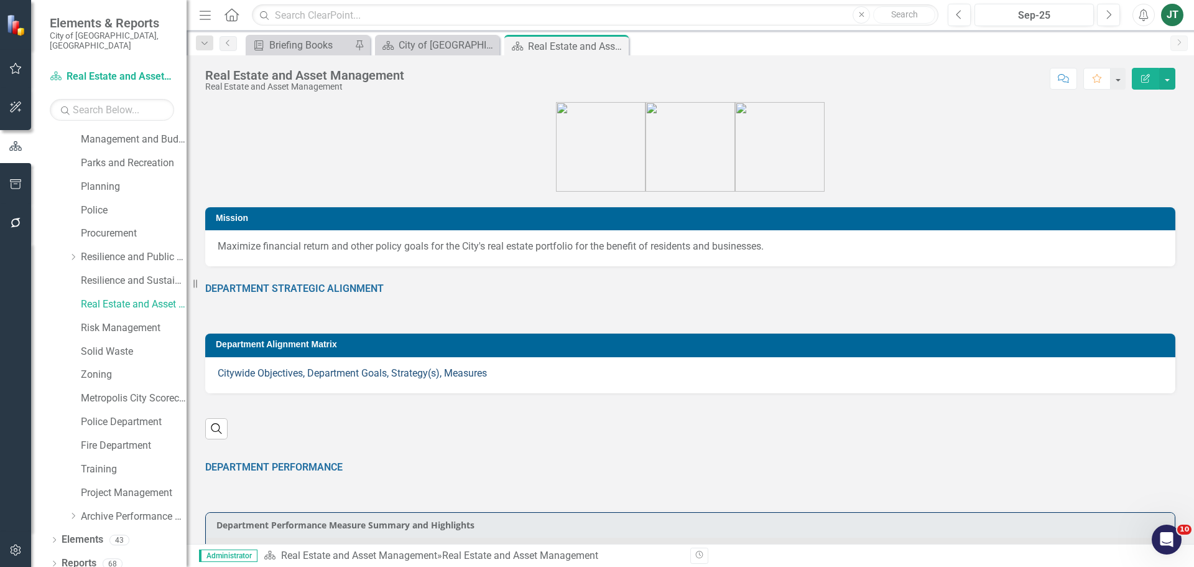
click at [314, 375] on link "Citywide Objectives, Department Goals, Strategy(s), Measures" at bounding box center [352, 373] width 269 height 12
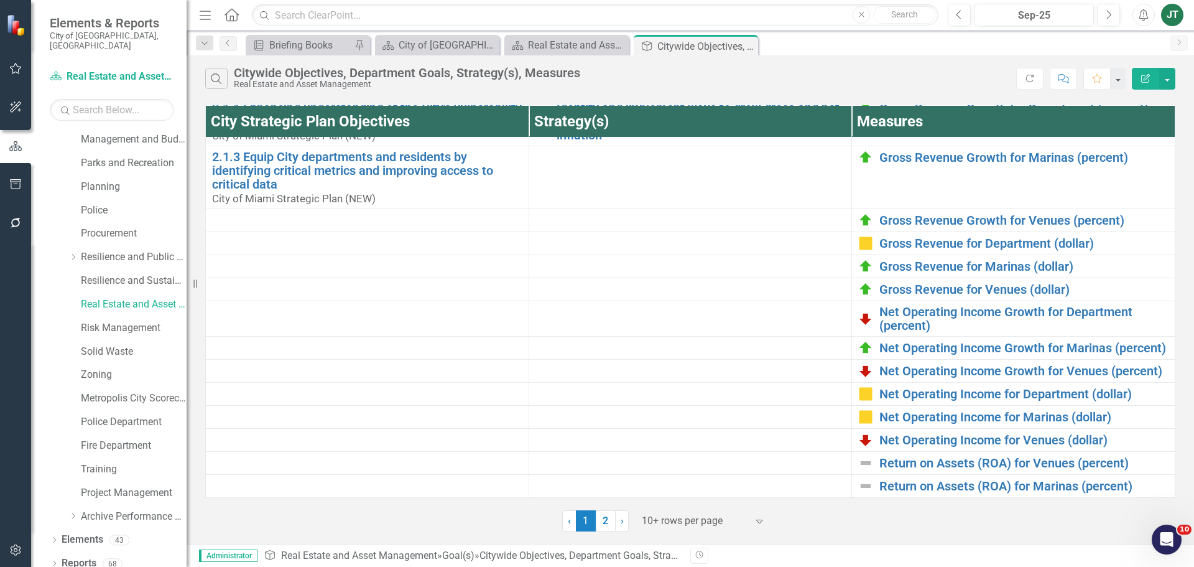
scroll to position [485, 0]
click at [683, 519] on div at bounding box center [695, 521] width 106 height 17
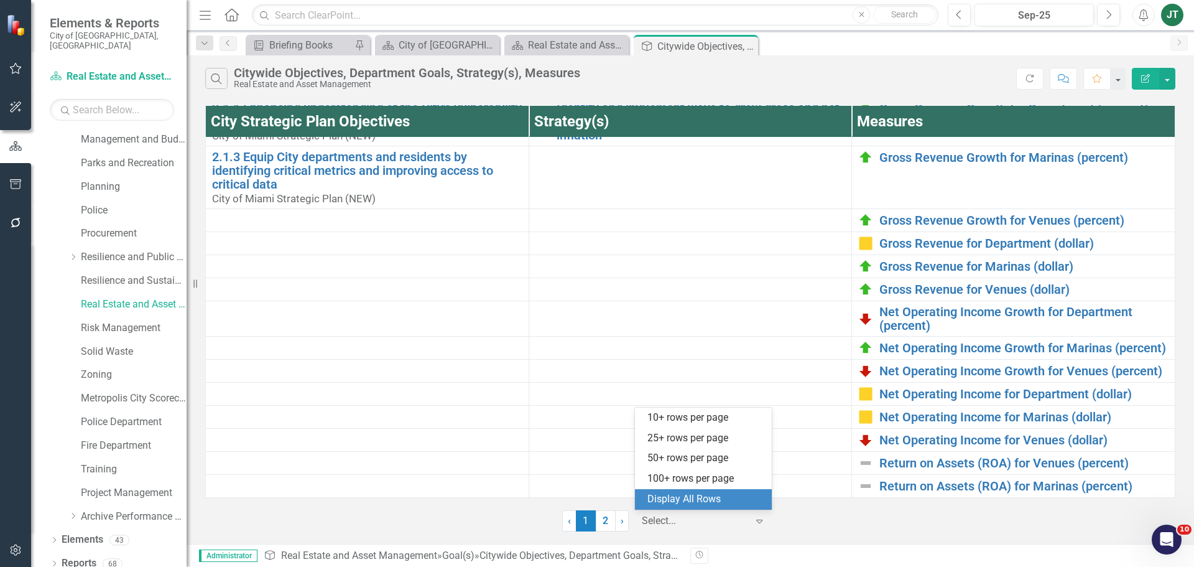
click at [687, 500] on div "Display All Rows" at bounding box center [706, 499] width 117 height 14
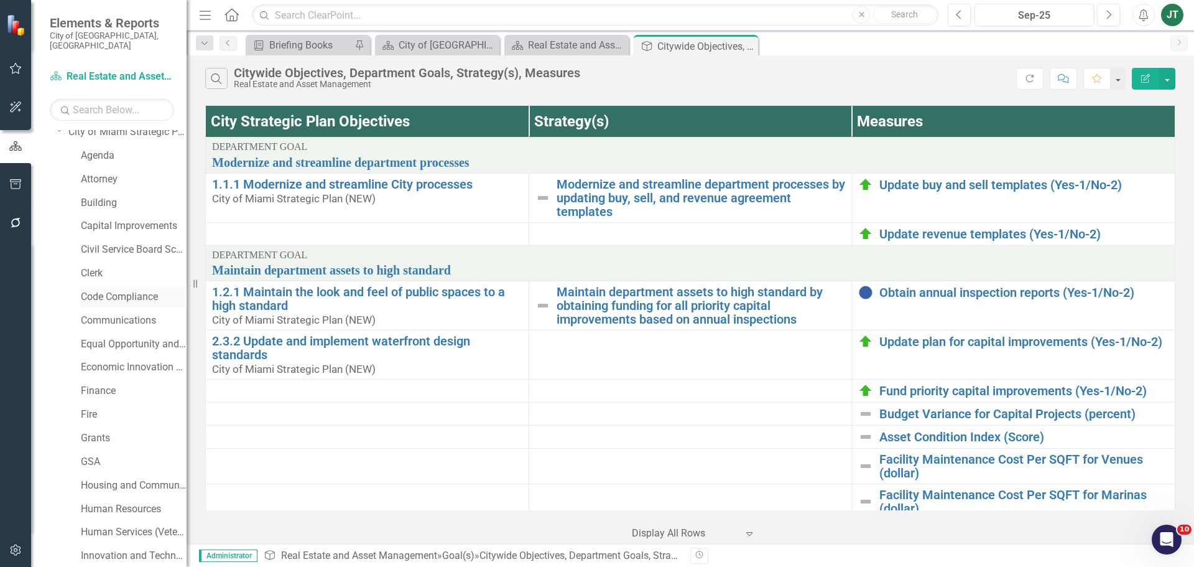
scroll to position [0, 0]
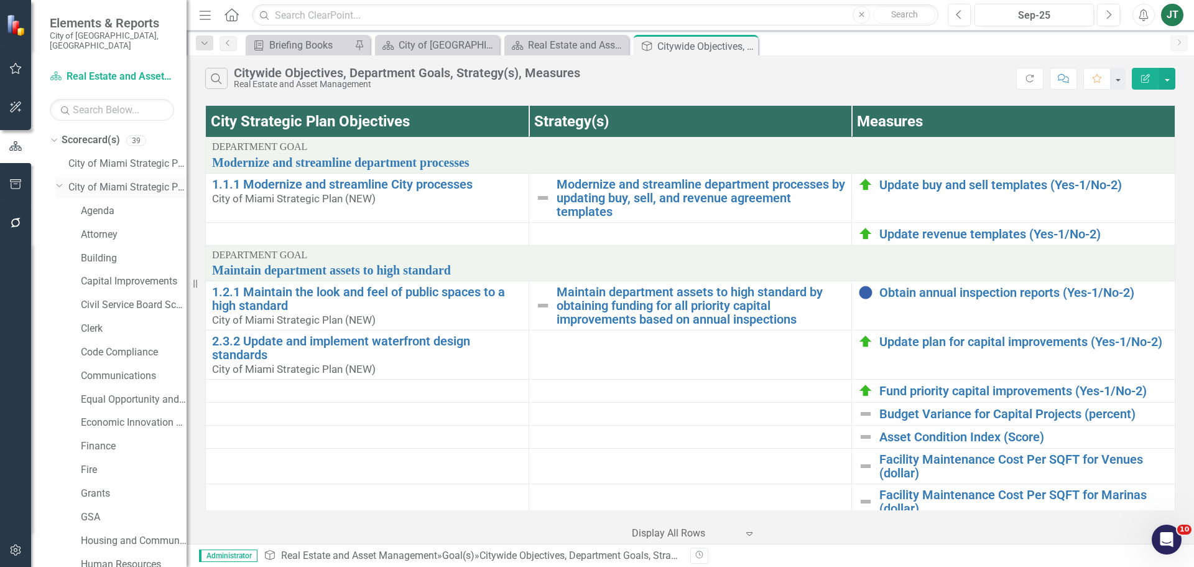
click at [57, 184] on icon at bounding box center [60, 185] width 6 height 3
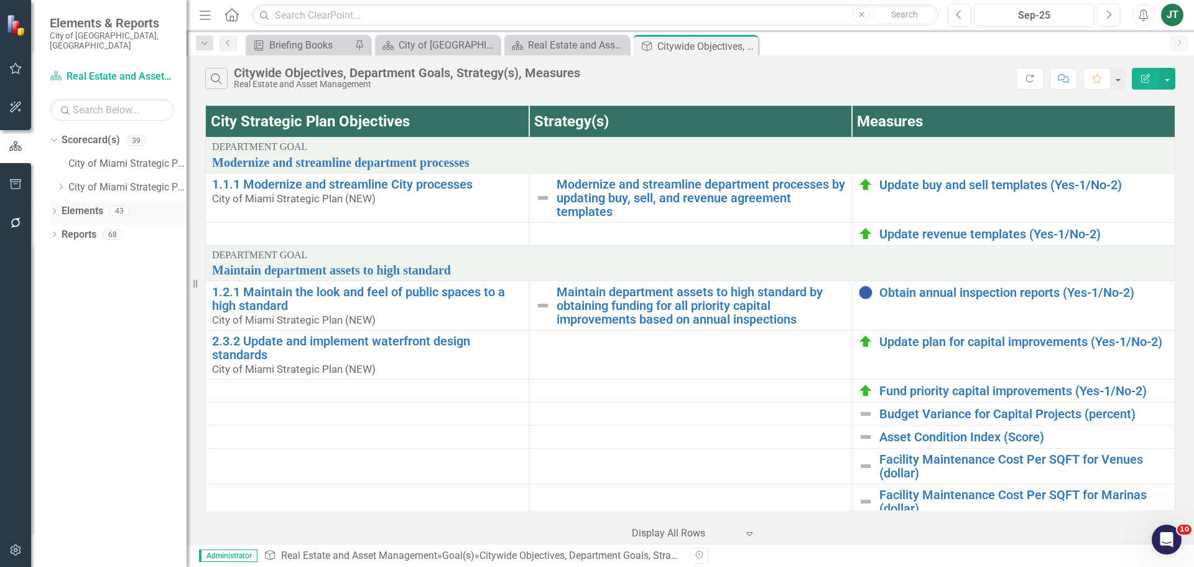
click at [80, 204] on link "Elements" at bounding box center [83, 211] width 42 height 14
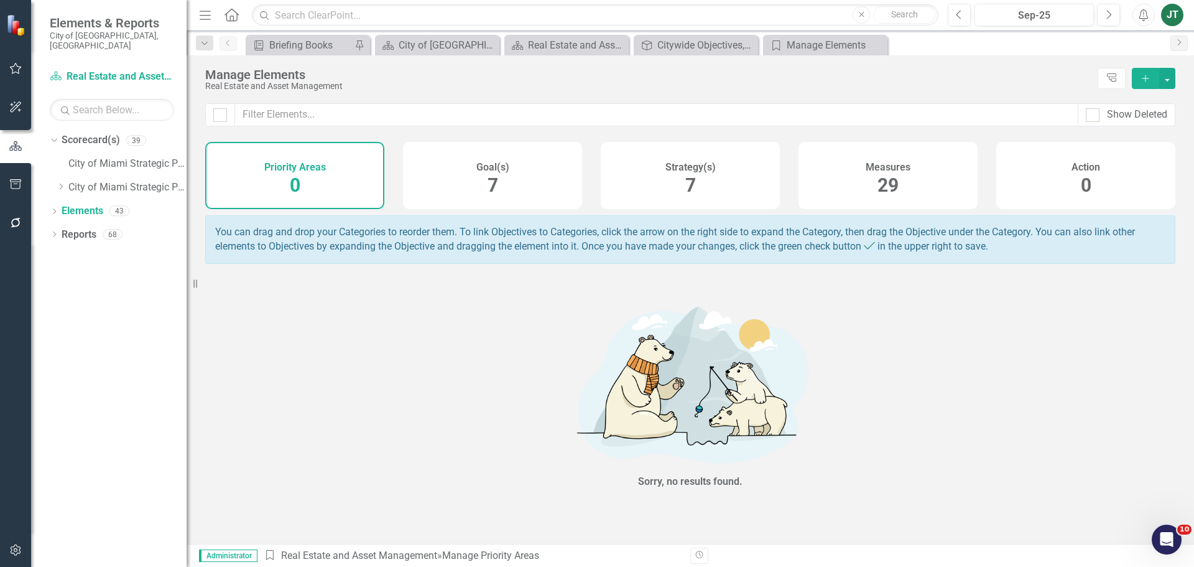
click at [653, 196] on div "Strategy(s) 7" at bounding box center [690, 175] width 179 height 67
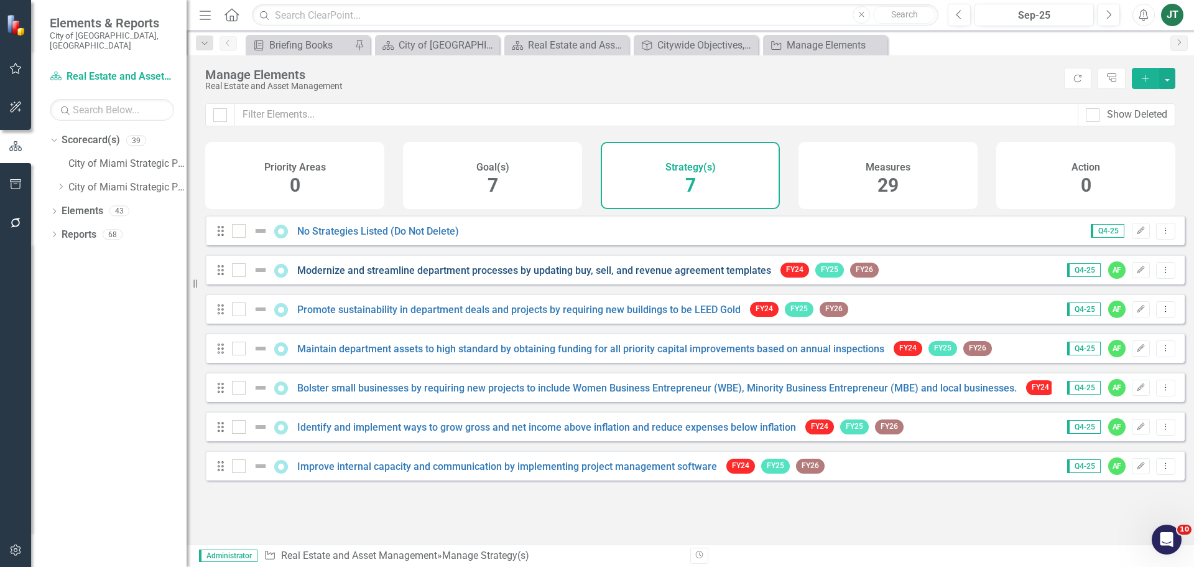
click at [715, 276] on link "Modernize and streamline department processes by updating buy, sell, and revenu…" at bounding box center [534, 270] width 474 height 12
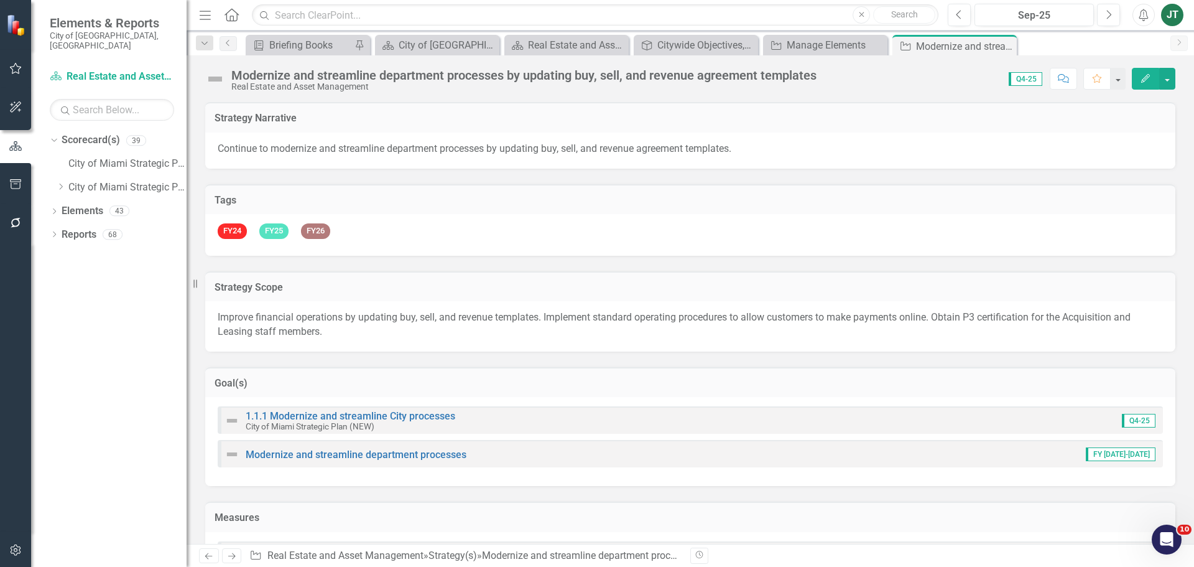
click at [357, 81] on div "Modernize and streamline department processes by updating buy, sell, and revenu…" at bounding box center [523, 75] width 585 height 14
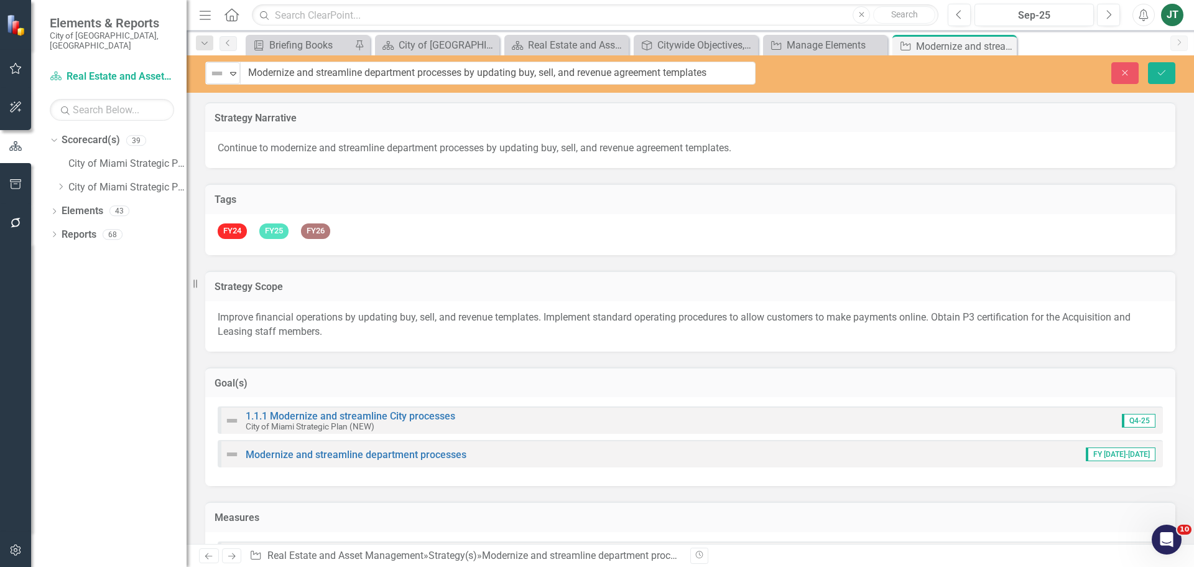
click at [357, 81] on input "Modernize and streamline department processes by updating buy, sell, and revenu…" at bounding box center [498, 73] width 516 height 23
click at [1125, 69] on icon "Close" at bounding box center [1125, 72] width 11 height 9
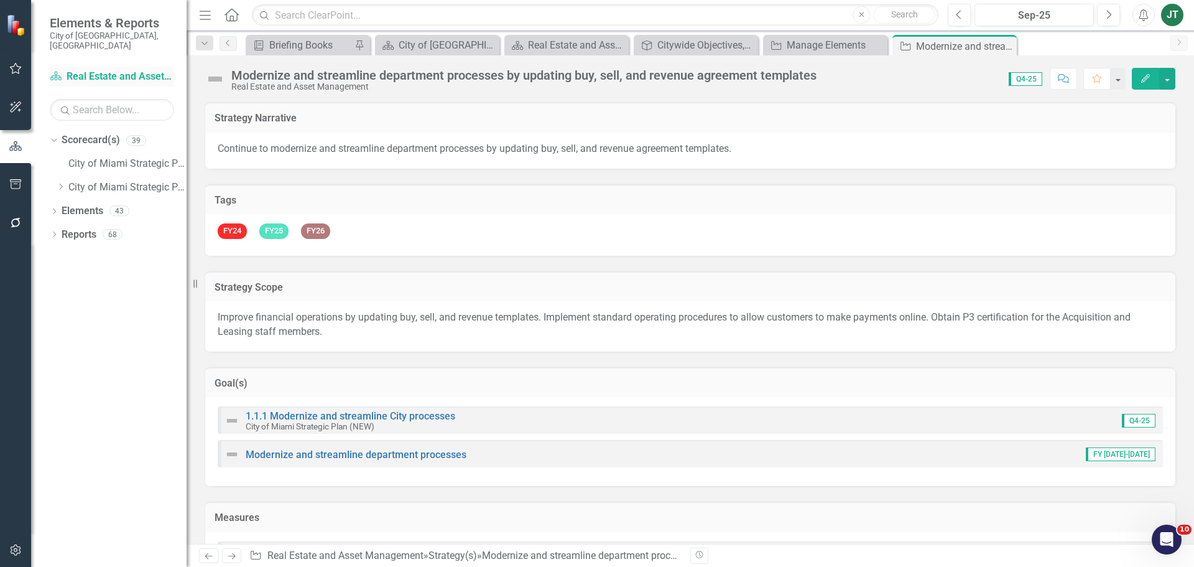
click at [77, 70] on link "Scorecard(s) Real Estate and Asset Management" at bounding box center [112, 77] width 124 height 14
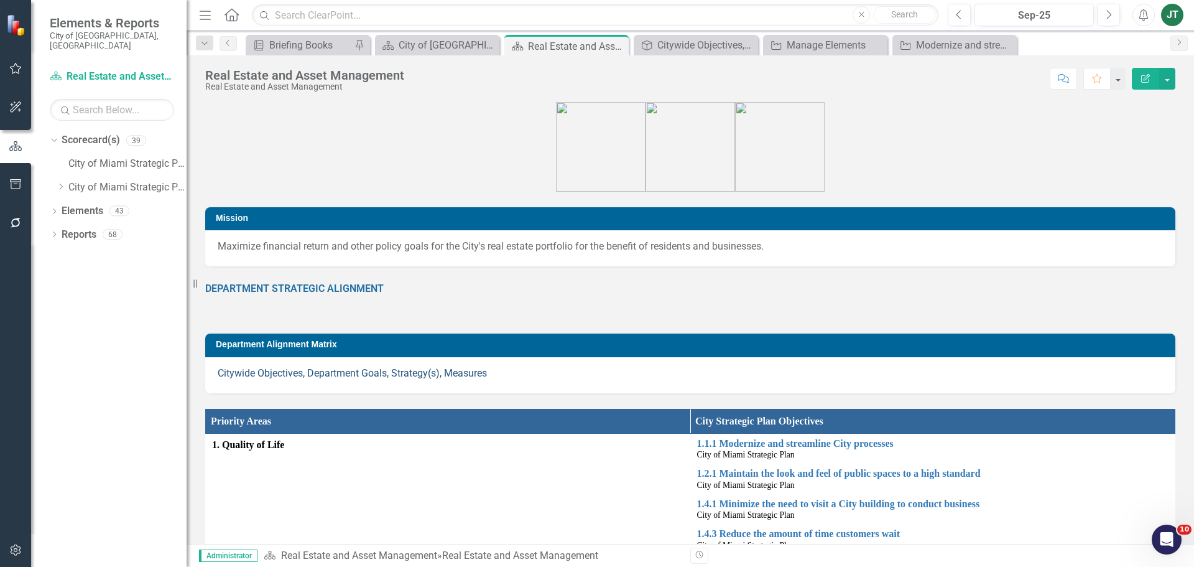
click at [391, 370] on link "Citywide Objectives, Department Goals, Strategy(s), Measures" at bounding box center [352, 373] width 269 height 12
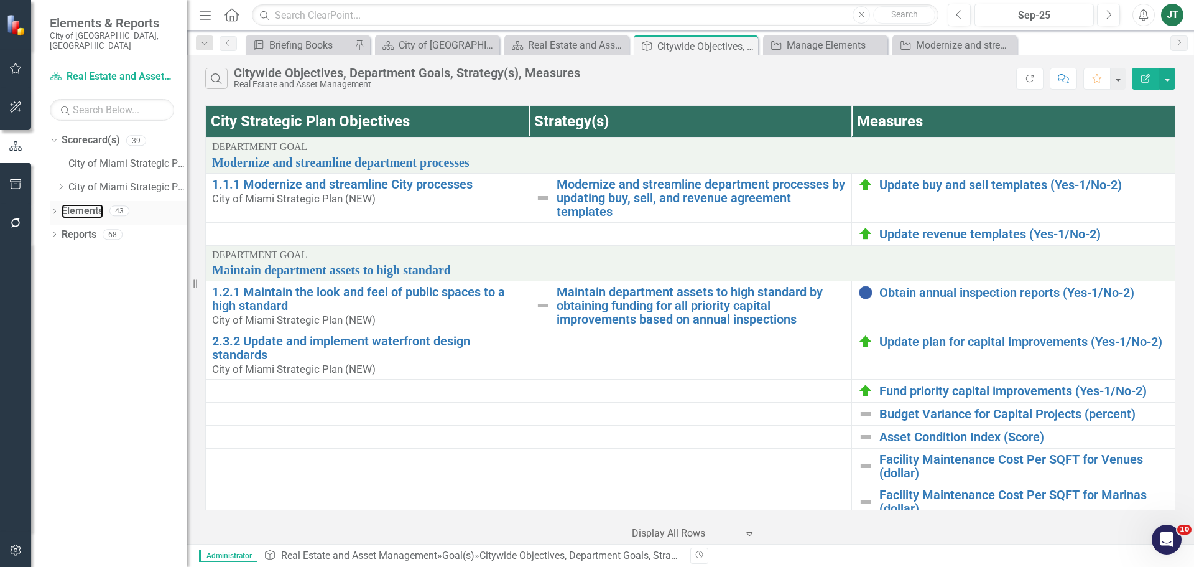
drag, startPoint x: 91, startPoint y: 198, endPoint x: 114, endPoint y: 194, distance: 24.0
click at [91, 204] on link "Elements" at bounding box center [83, 211] width 42 height 14
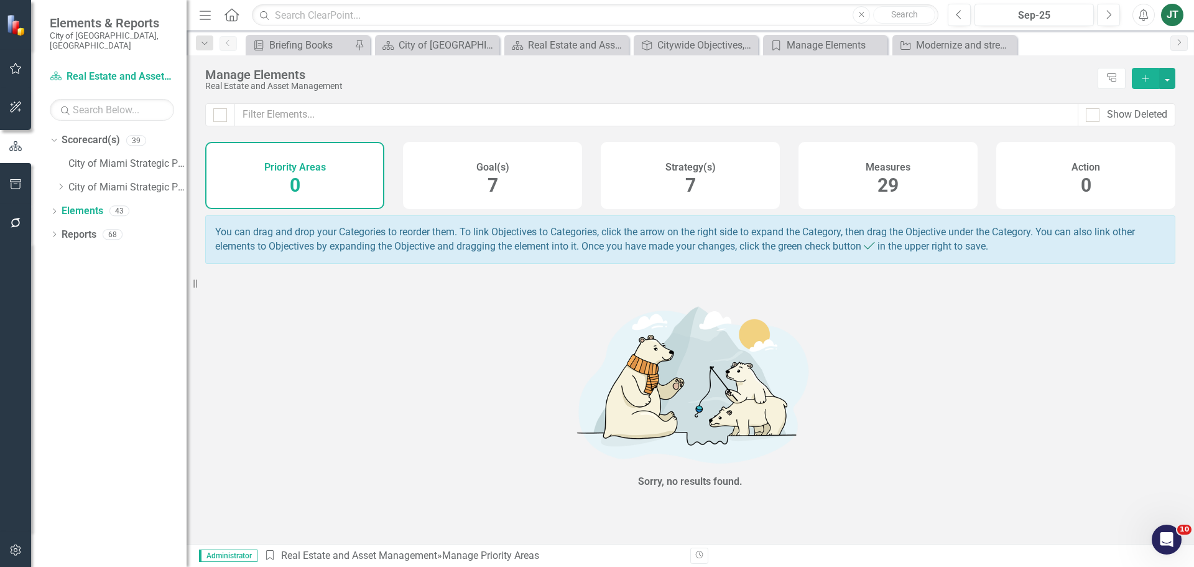
click at [669, 199] on div "Strategy(s) 7" at bounding box center [690, 175] width 179 height 67
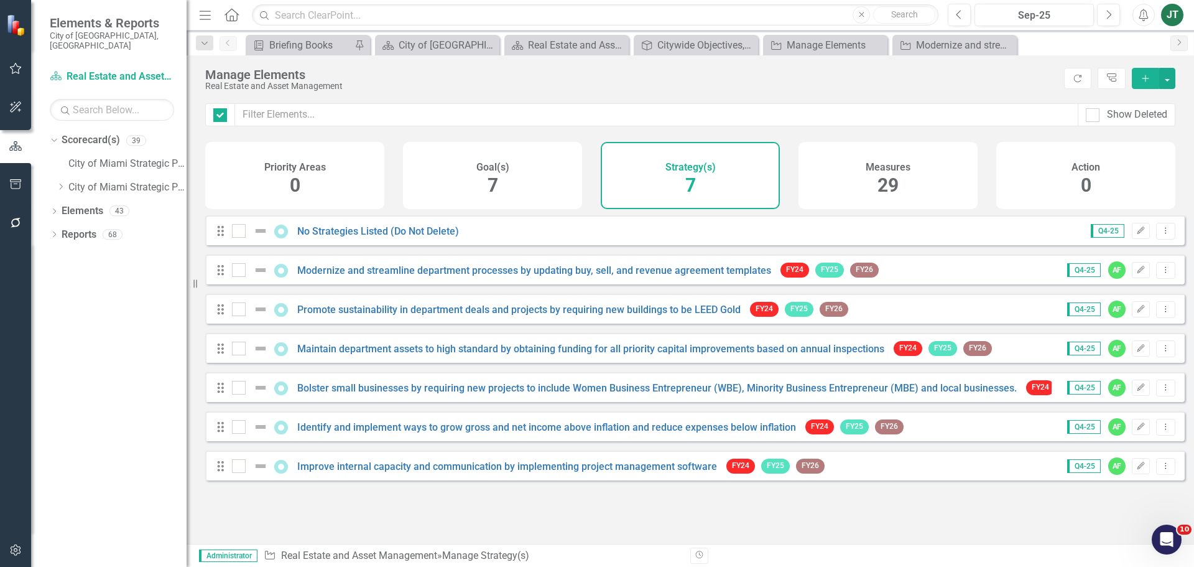
checkbox input "false"
click at [1137, 313] on icon "Edit" at bounding box center [1141, 308] width 9 height 7
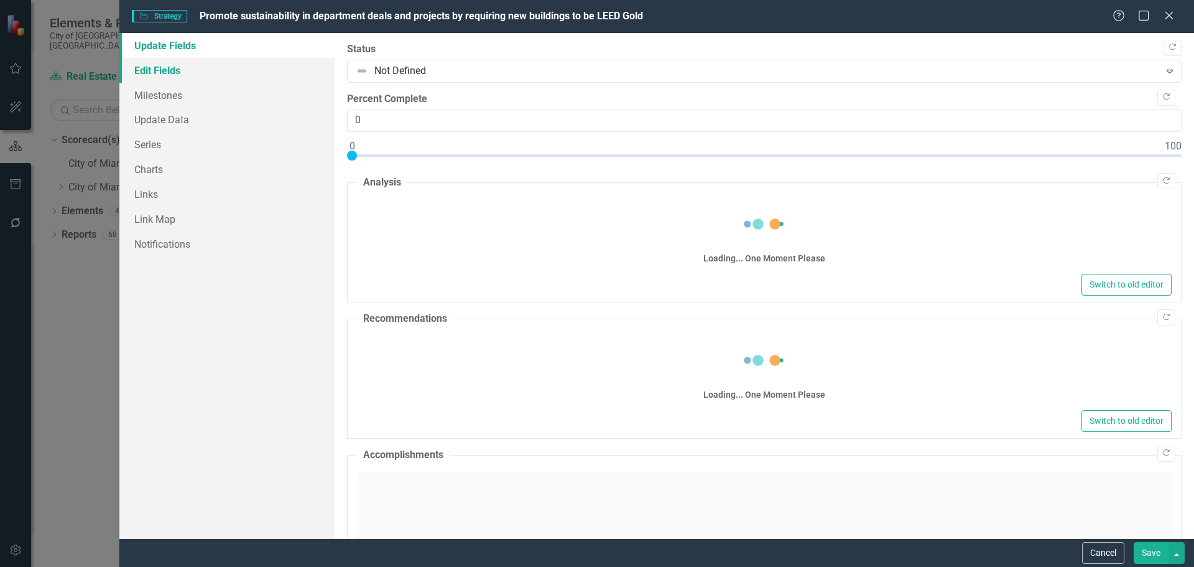
click at [193, 71] on link "Edit Fields" at bounding box center [226, 70] width 215 height 25
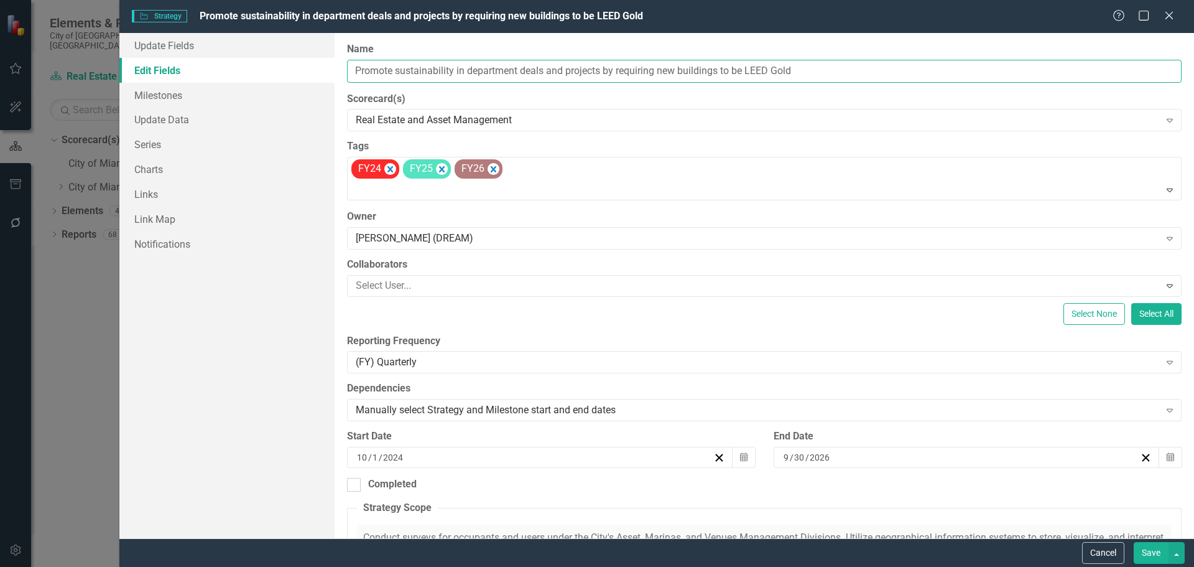
drag, startPoint x: 507, startPoint y: 70, endPoint x: 554, endPoint y: 68, distance: 47.3
click at [511, 70] on input "Promote sustainability in department deals and projects by requiring new buildi…" at bounding box center [764, 71] width 835 height 23
drag, startPoint x: 623, startPoint y: 68, endPoint x: 696, endPoint y: 70, distance: 72.8
click at [633, 70] on input "Promote sustainability in department deals and projects by requiring new buildi…" at bounding box center [764, 71] width 835 height 23
drag, startPoint x: 849, startPoint y: 70, endPoint x: 268, endPoint y: 74, distance: 580.4
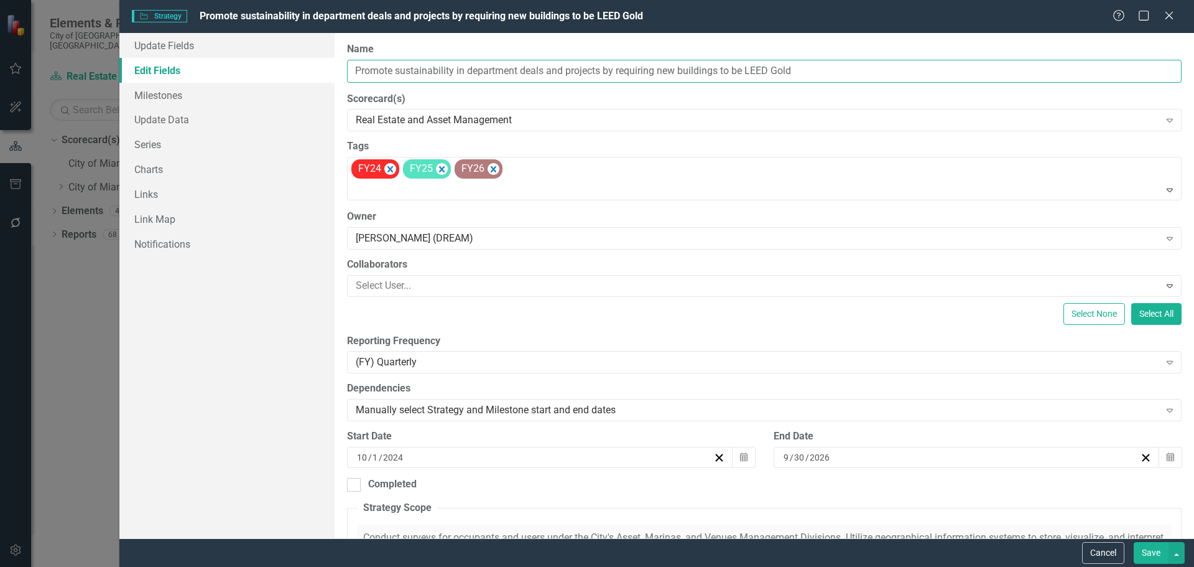
click at [268, 74] on div "Update Fields Edit Fields Milestones Update Data Series Charts Links Link Map N…" at bounding box center [656, 285] width 1075 height 505
click at [498, 70] on input "Promote sustainability in department deals and projects by requiring new buildi…" at bounding box center [764, 71] width 835 height 23
click at [610, 74] on input "Promote sustainability in department deals and projects by requiring new buildi…" at bounding box center [764, 71] width 835 height 23
drag, startPoint x: 604, startPoint y: 71, endPoint x: 310, endPoint y: 76, distance: 294.3
click at [310, 76] on div "Update Fields Edit Fields Milestones Update Data Series Charts Links Link Map N…" at bounding box center [656, 285] width 1075 height 505
